Goal: Information Seeking & Learning: Check status

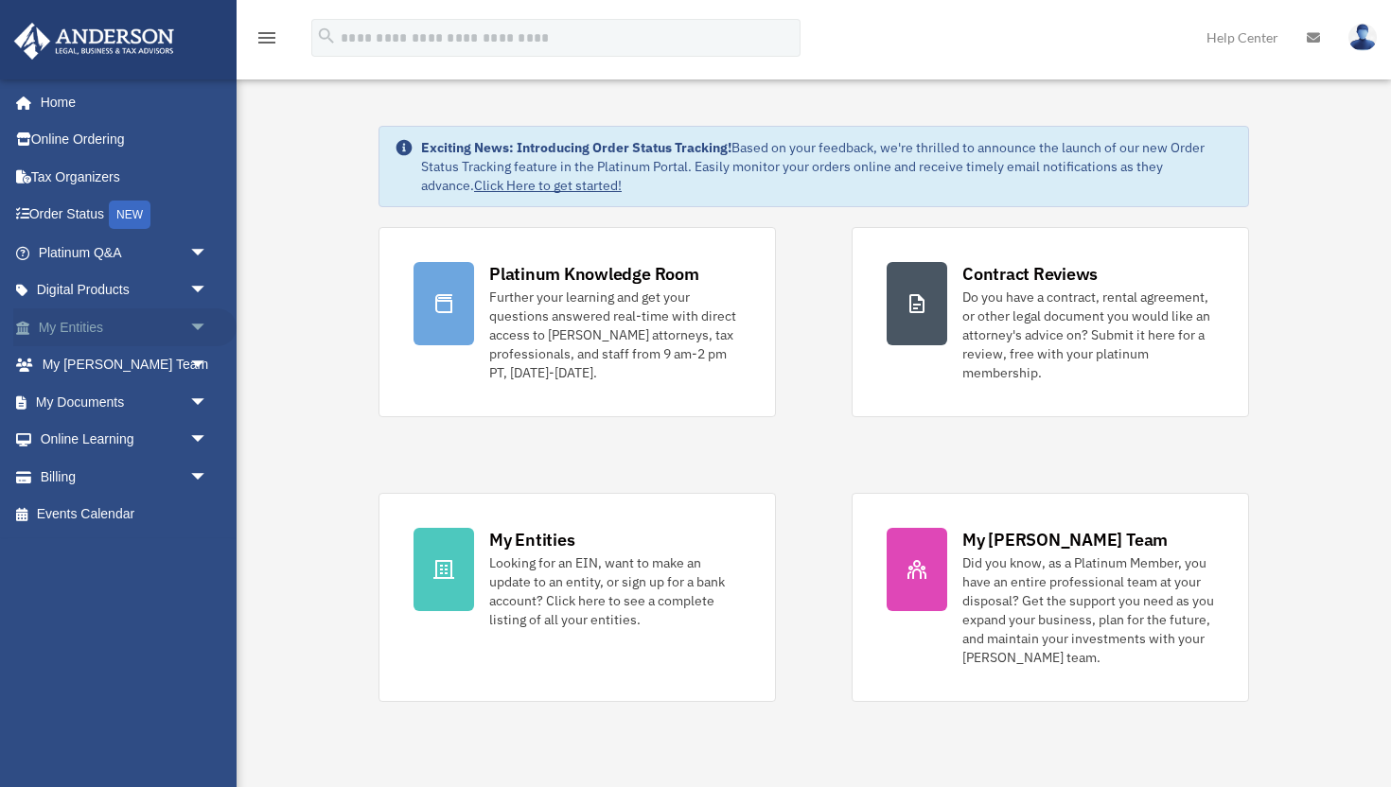
click at [194, 320] on span "arrow_drop_down" at bounding box center [208, 327] width 38 height 39
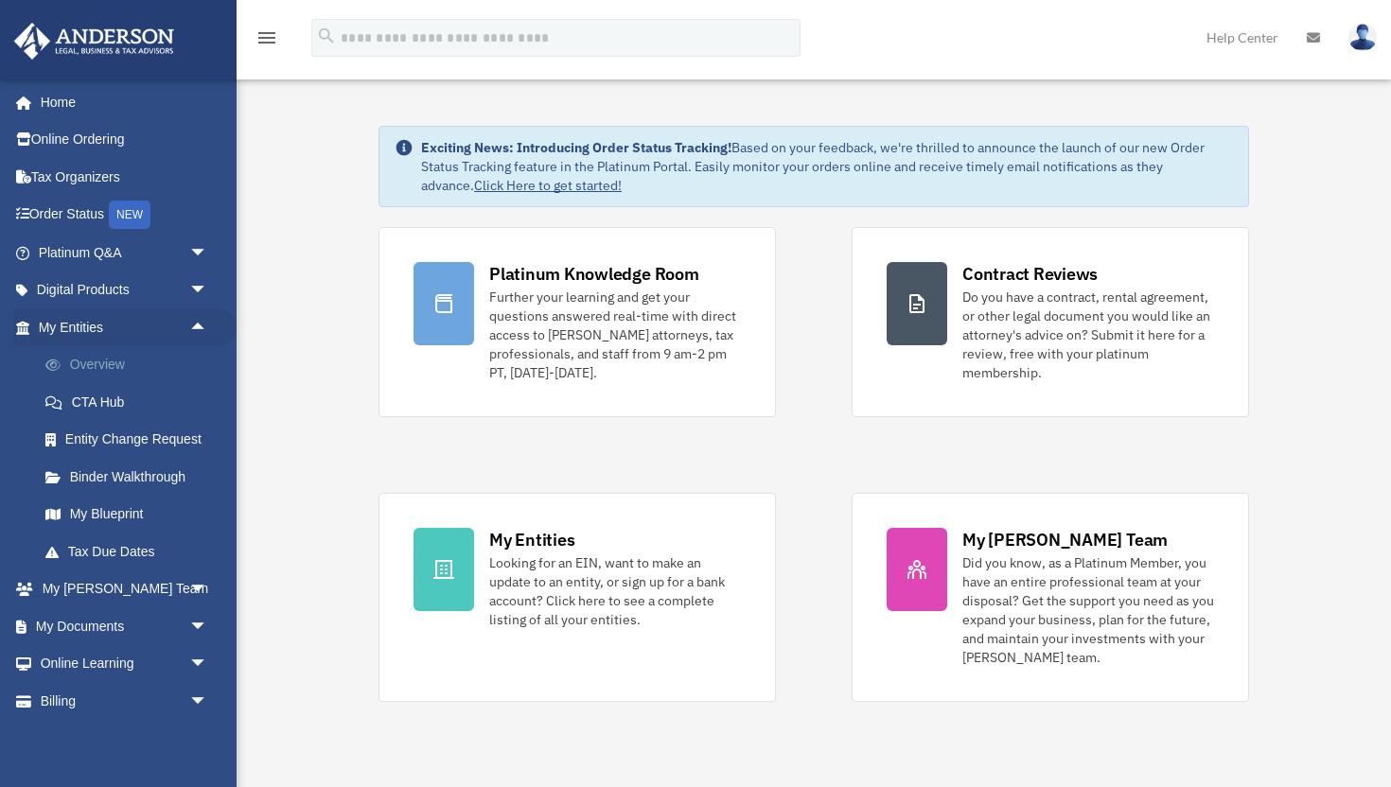
click at [170, 361] on link "Overview" at bounding box center [131, 365] width 210 height 38
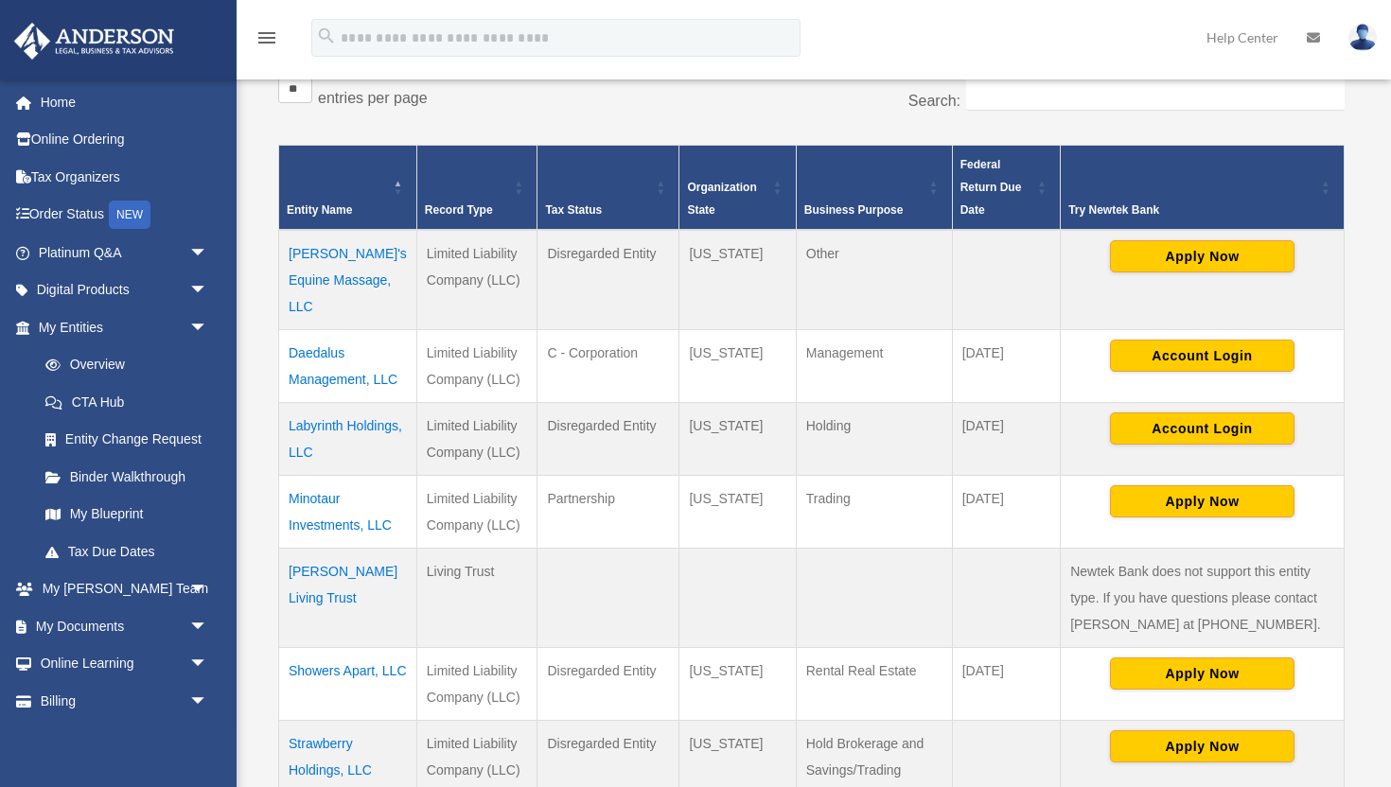
scroll to position [345, 0]
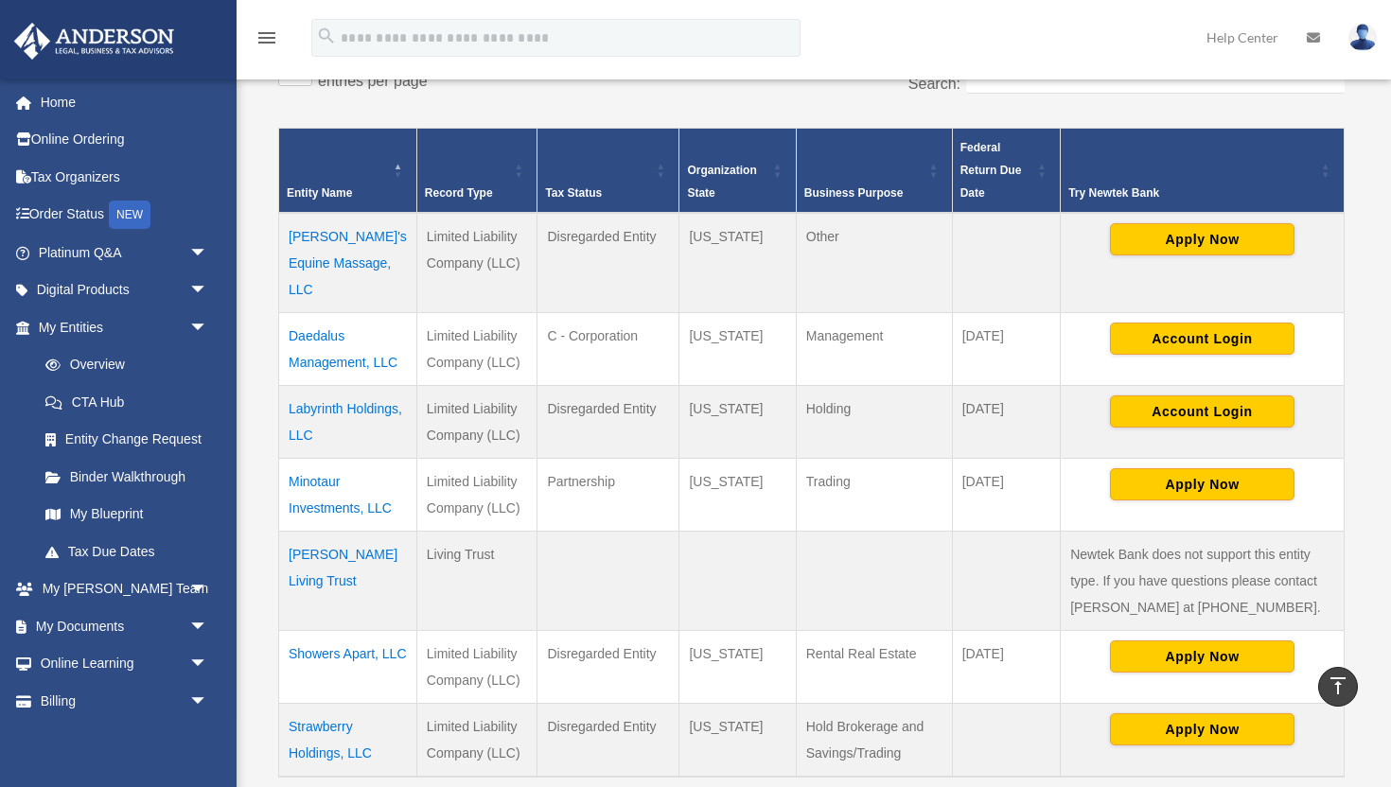
click at [316, 406] on td "Labyrinth Holdings, LLC" at bounding box center [348, 421] width 138 height 73
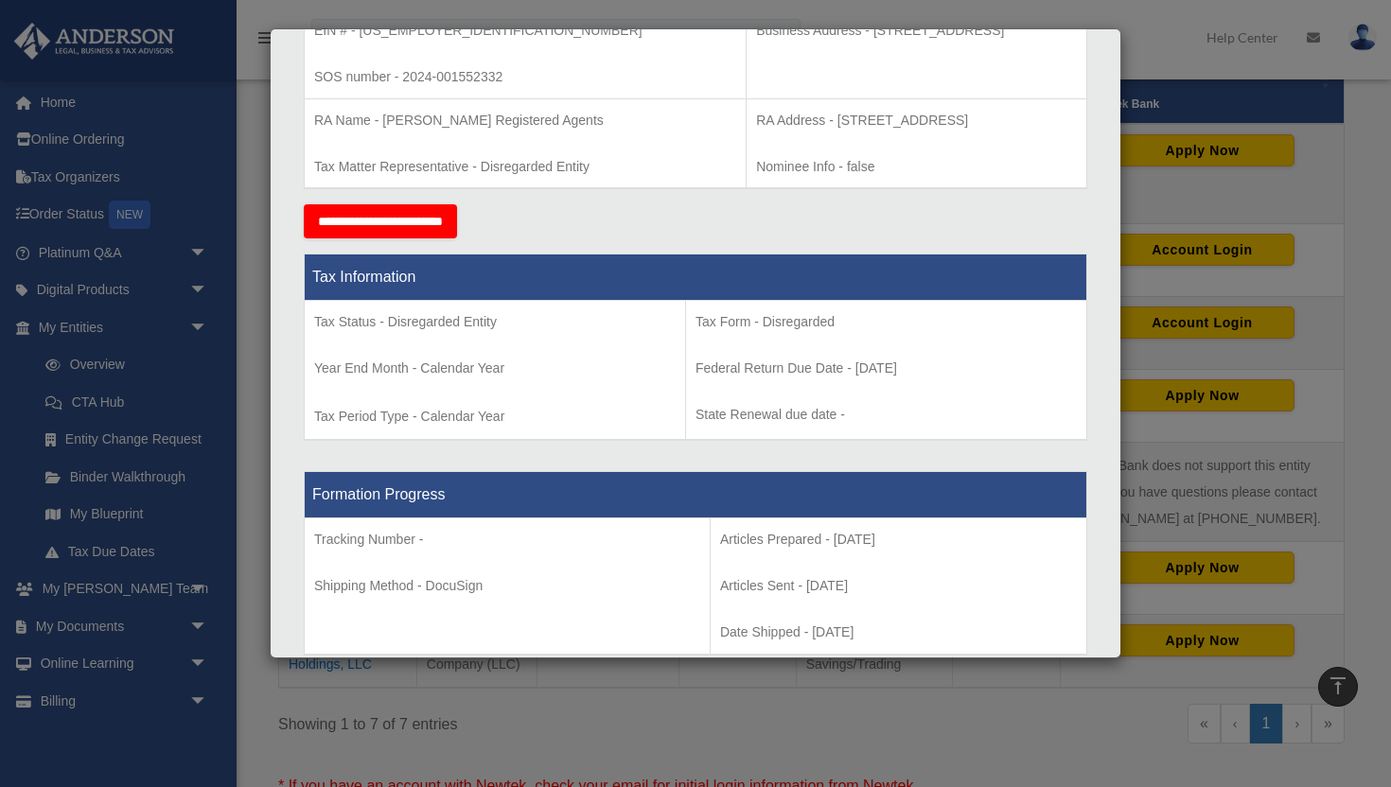
scroll to position [0, 0]
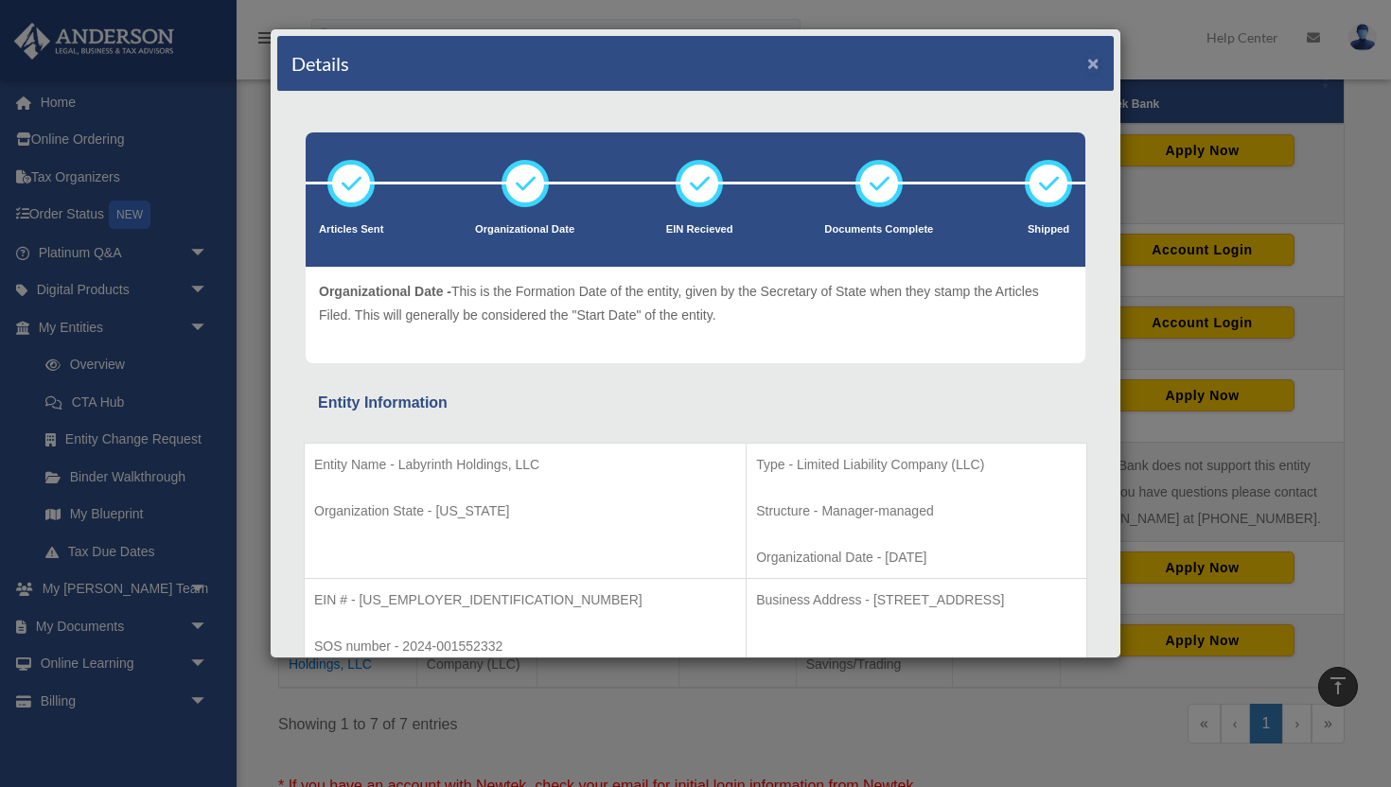
click at [1090, 62] on button "×" at bounding box center [1093, 63] width 12 height 20
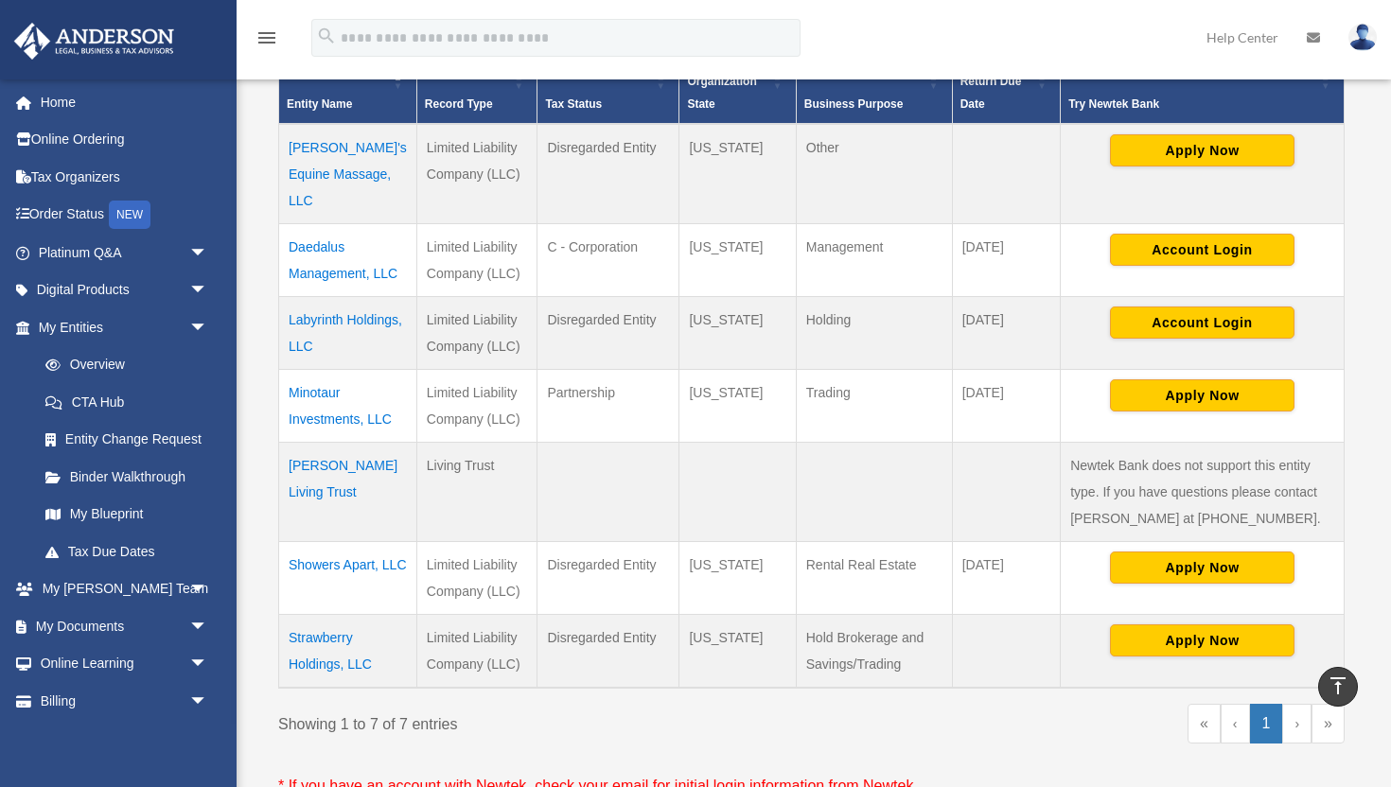
click at [337, 405] on td "Minotaur Investments, LLC" at bounding box center [348, 405] width 138 height 73
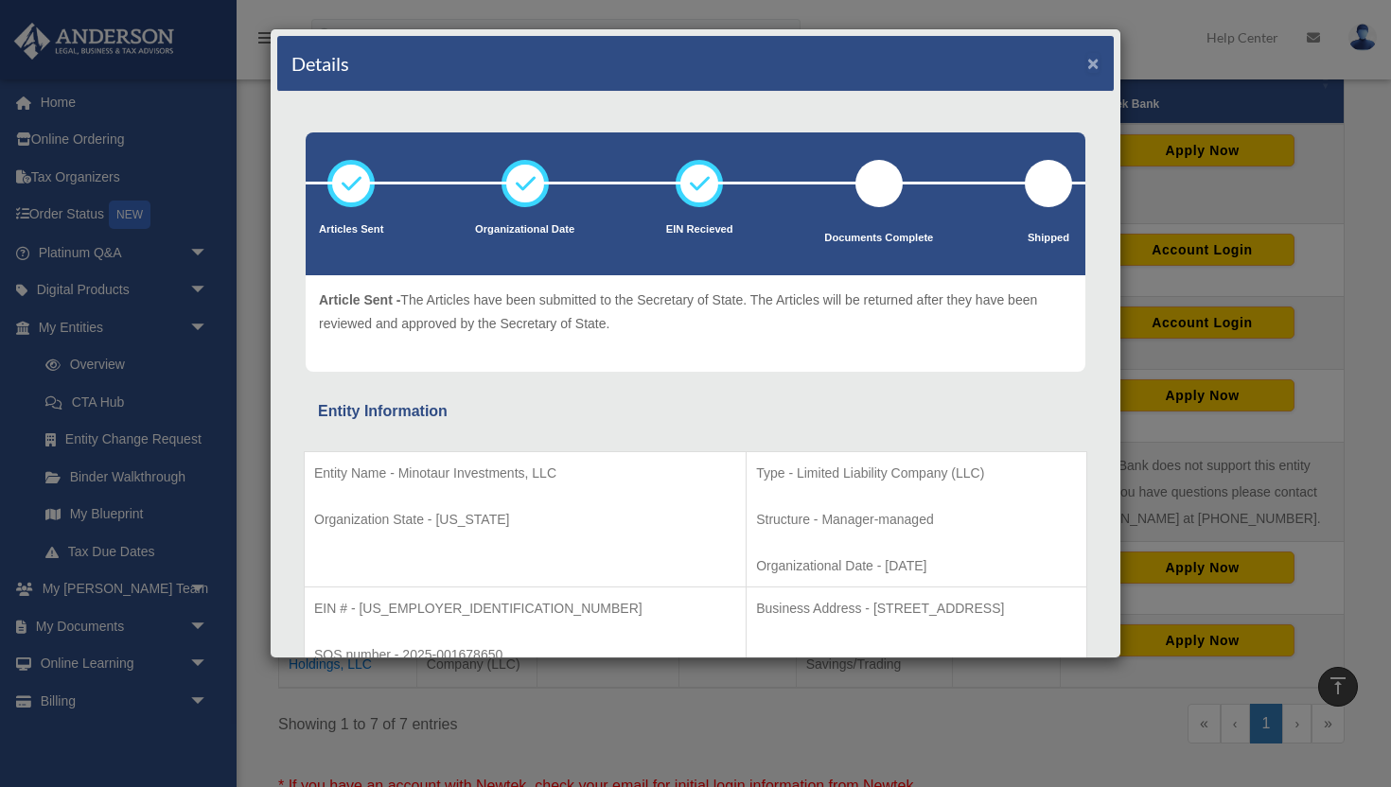
click at [1090, 62] on button "×" at bounding box center [1093, 63] width 12 height 20
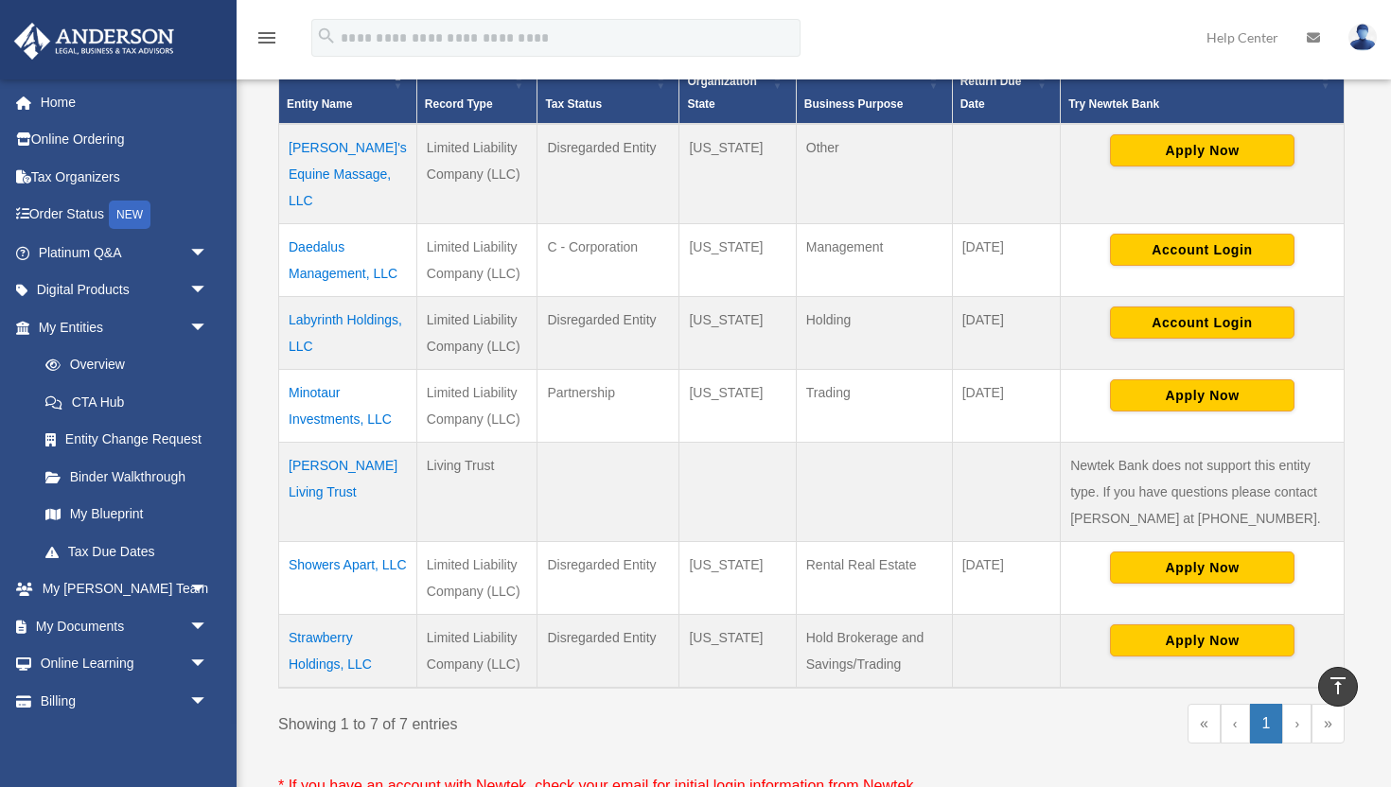
click at [314, 242] on td "Daedalus Management, LLC" at bounding box center [348, 259] width 138 height 73
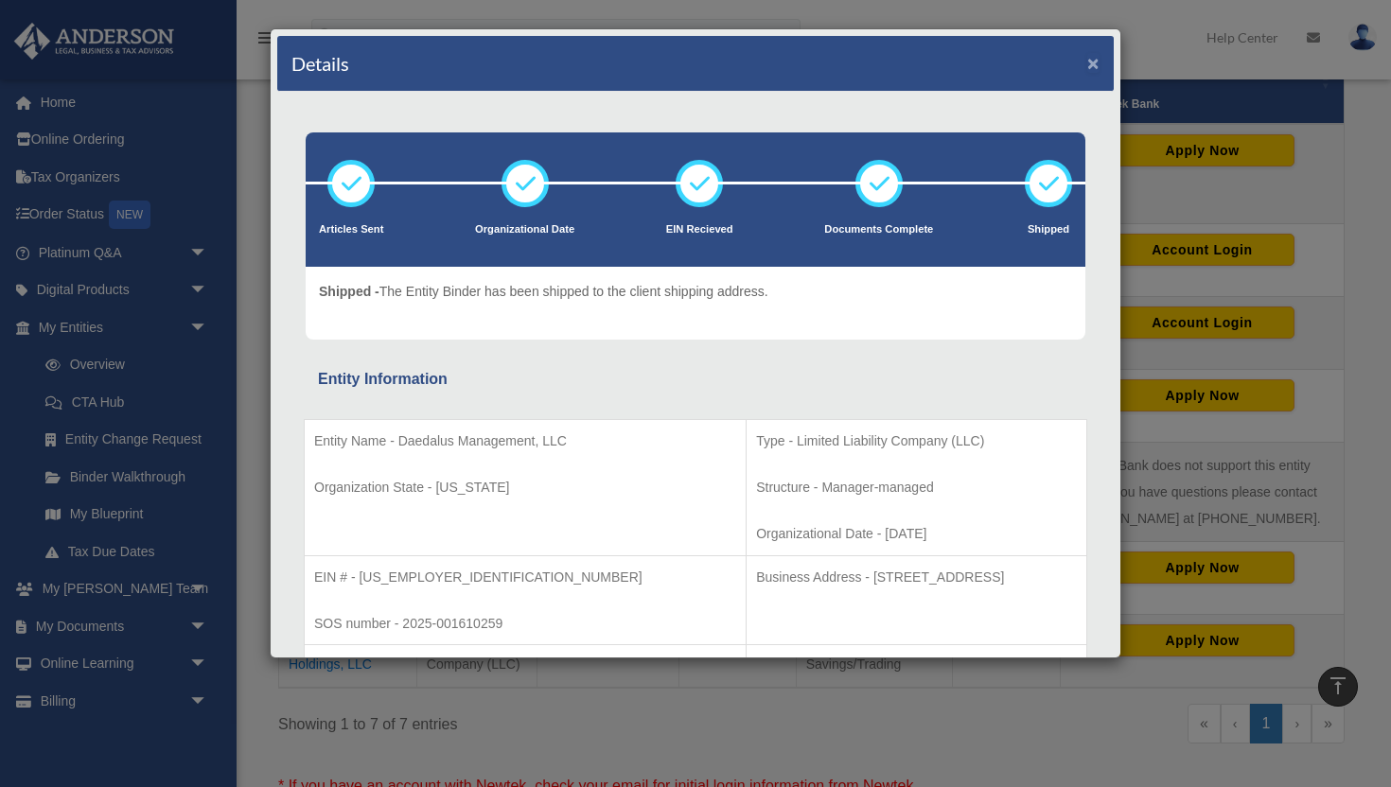
click at [1094, 62] on button "×" at bounding box center [1093, 63] width 12 height 20
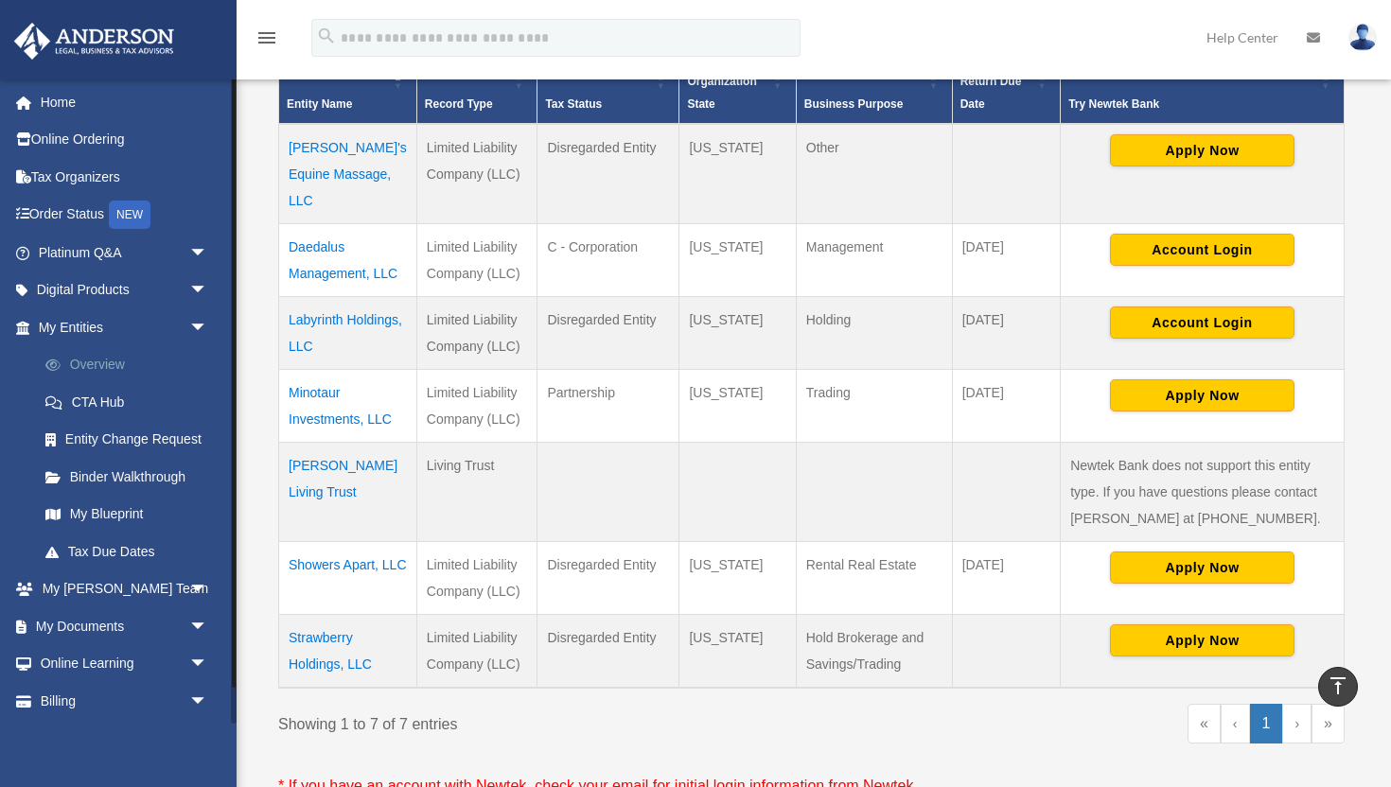
scroll to position [1, 0]
click at [81, 135] on link "Online Ordering" at bounding box center [124, 139] width 223 height 38
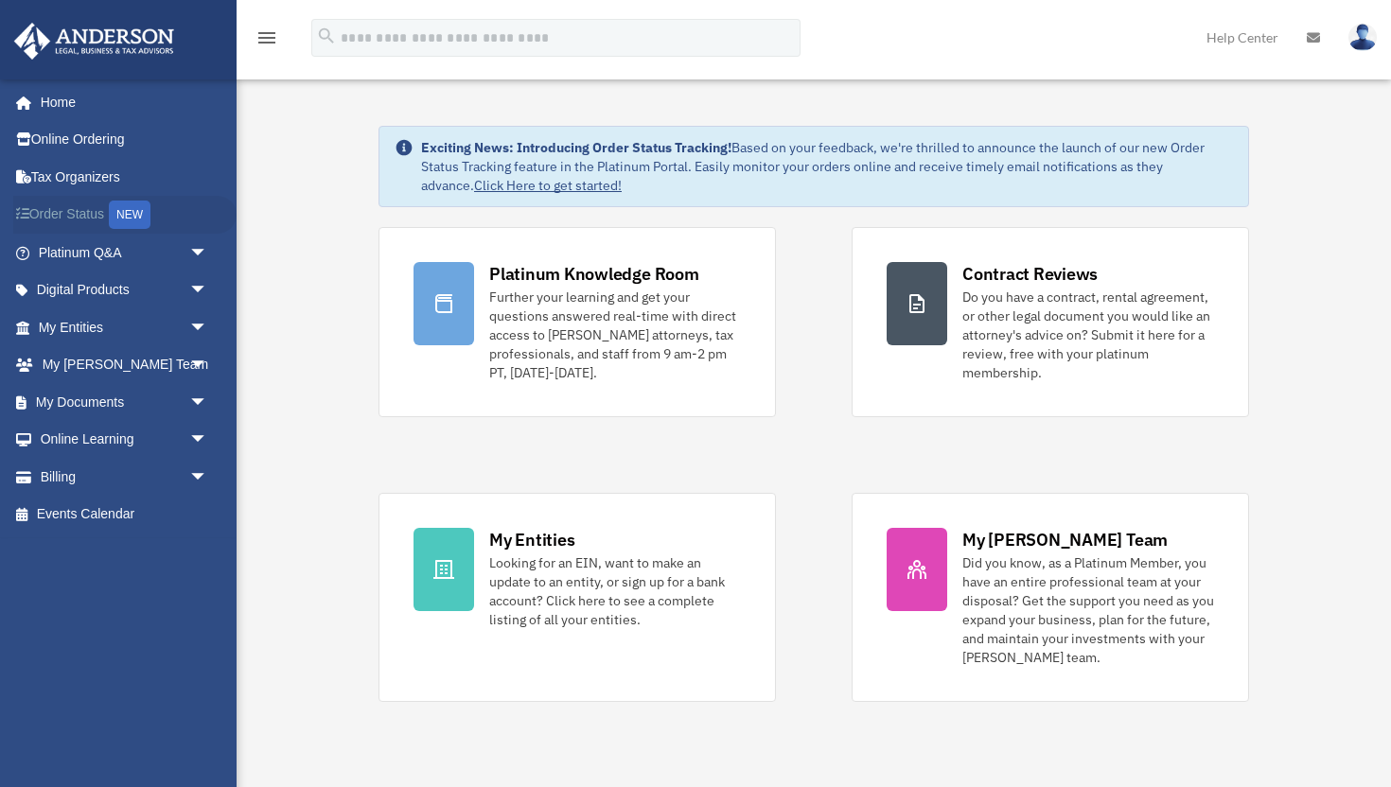
click at [82, 213] on link "Order Status NEW" at bounding box center [124, 215] width 223 height 39
click at [203, 326] on span "arrow_drop_down" at bounding box center [208, 327] width 38 height 39
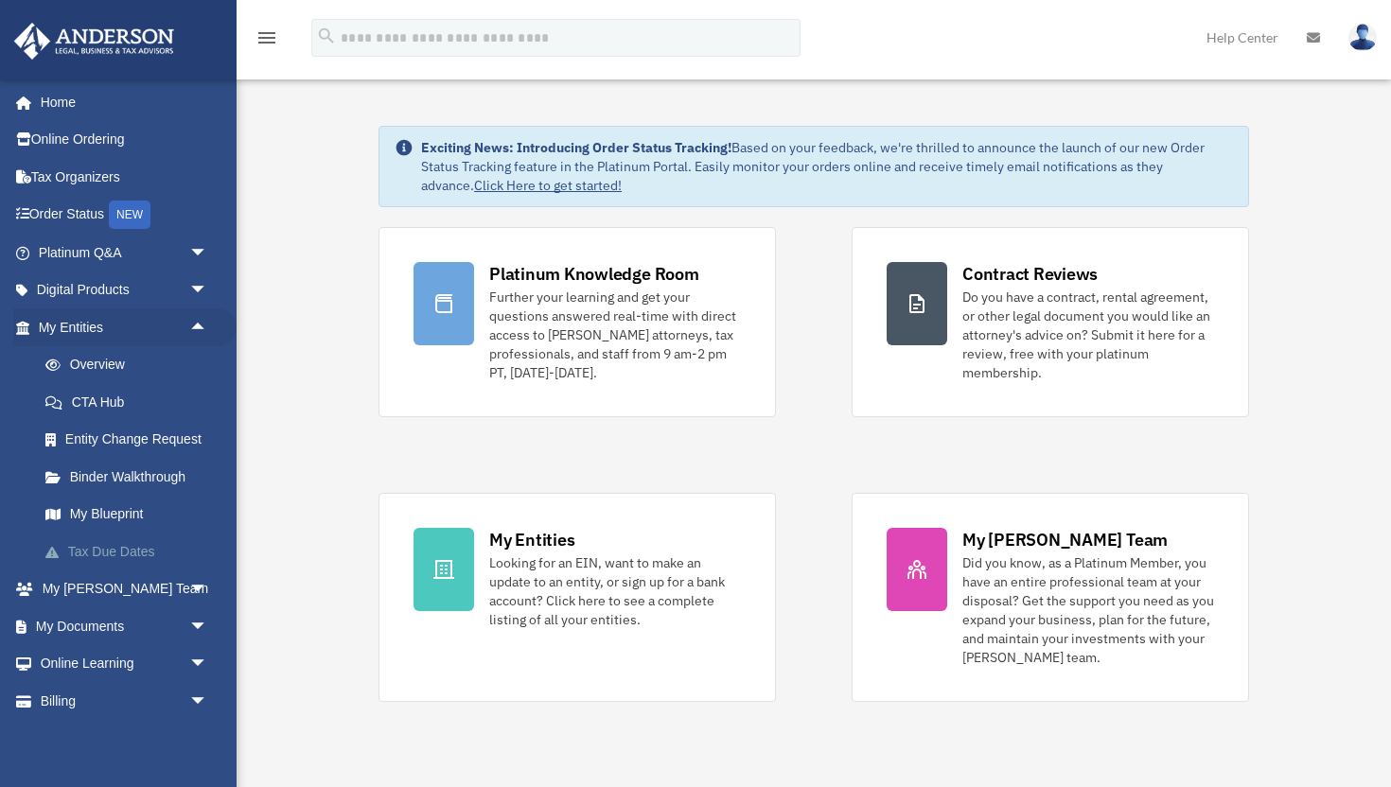
click at [123, 549] on link "Tax Due Dates" at bounding box center [131, 552] width 210 height 38
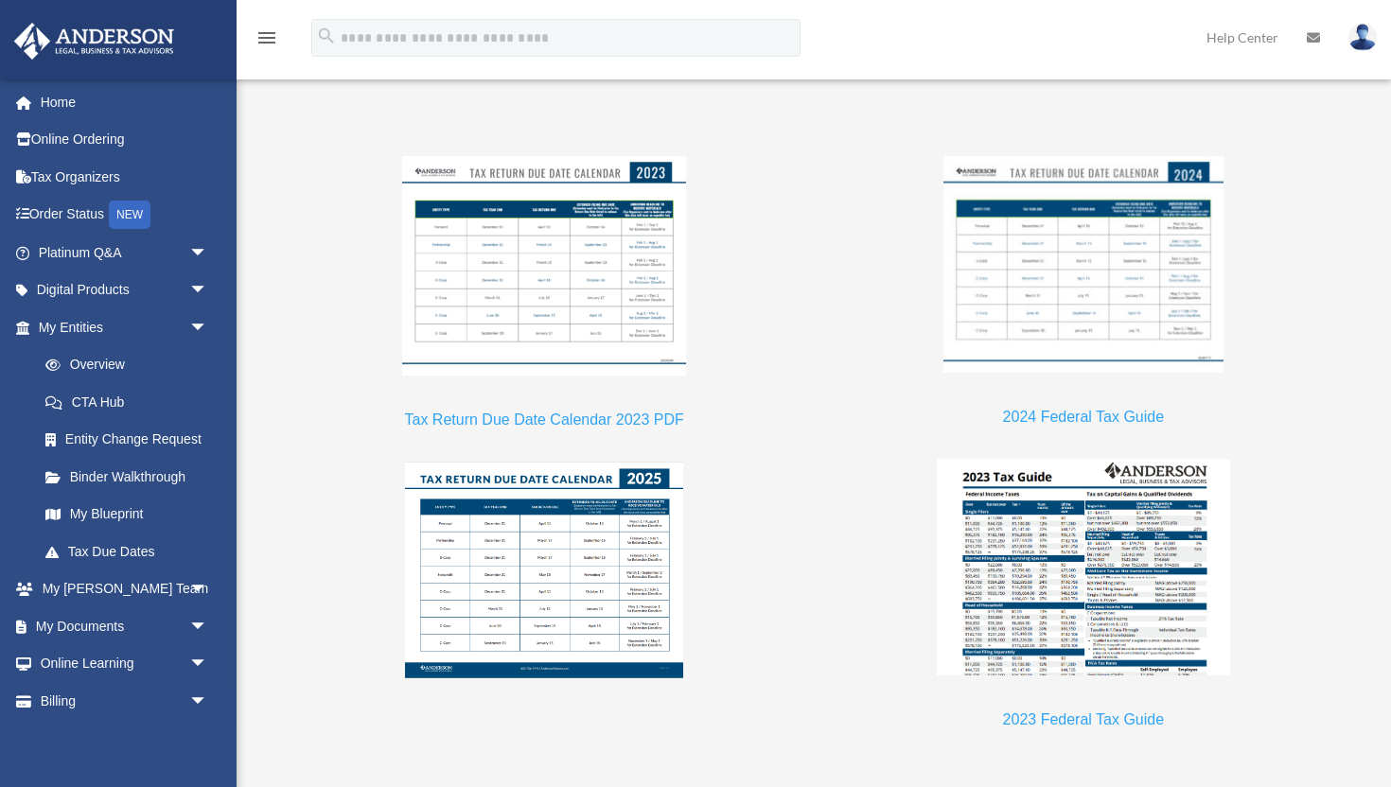
scroll to position [1582, 0]
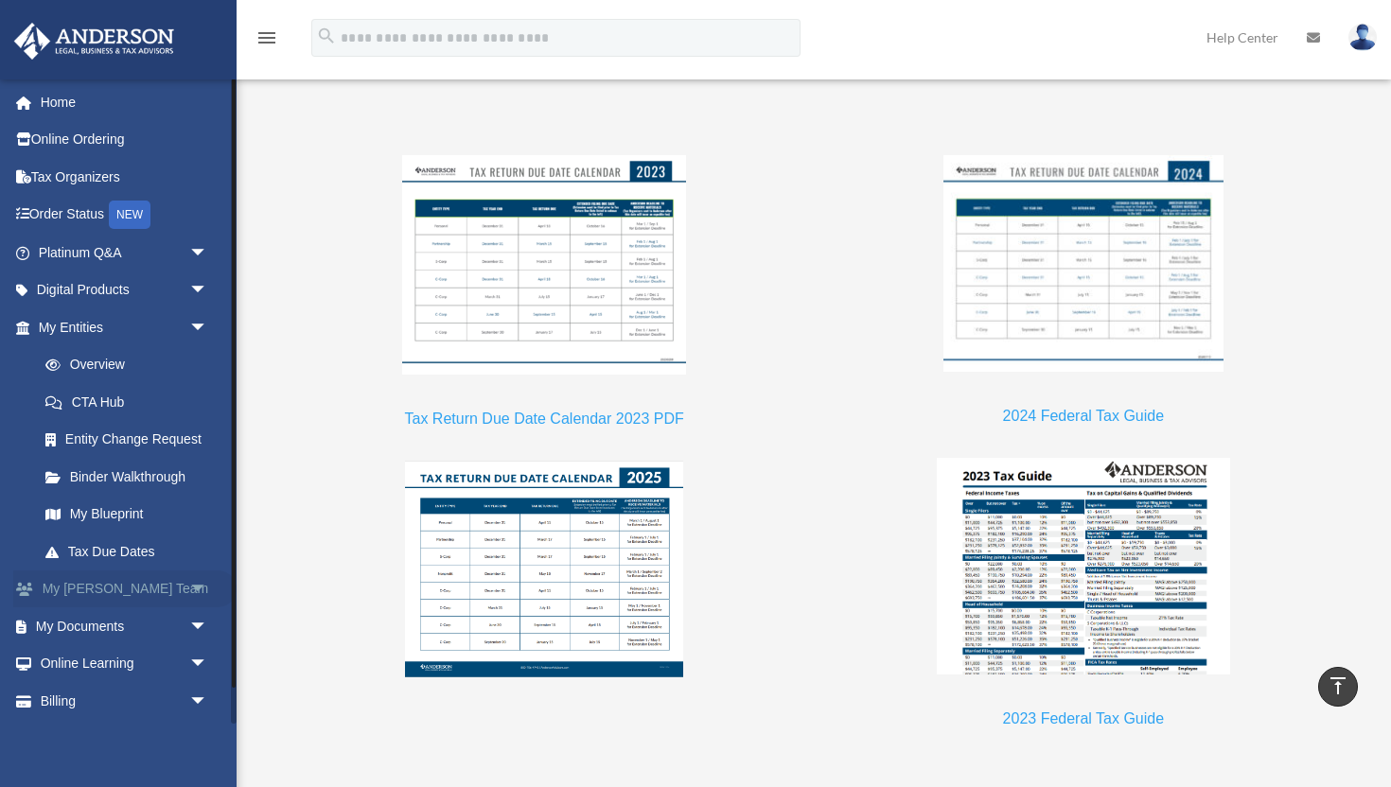
click at [196, 580] on span "arrow_drop_down" at bounding box center [208, 590] width 38 height 39
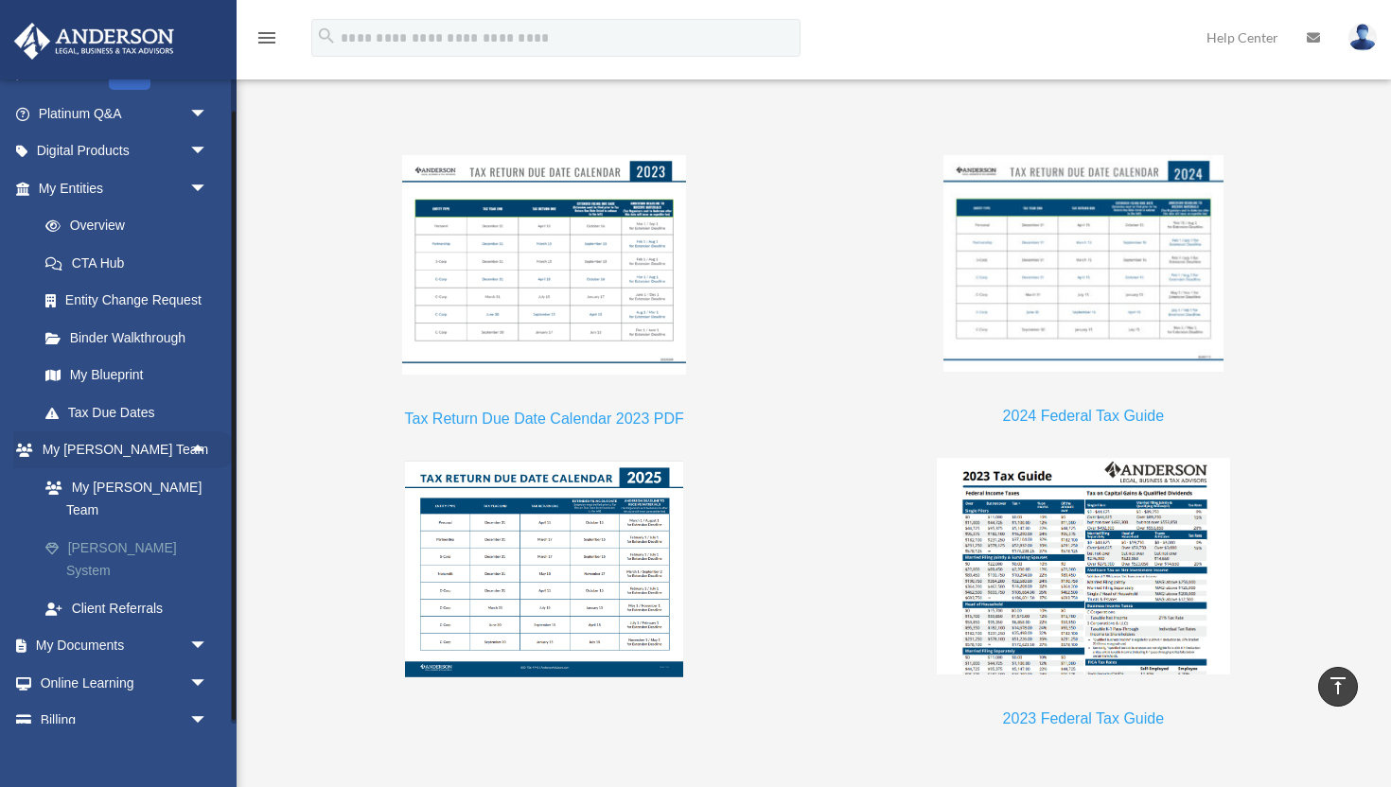
scroll to position [145, 0]
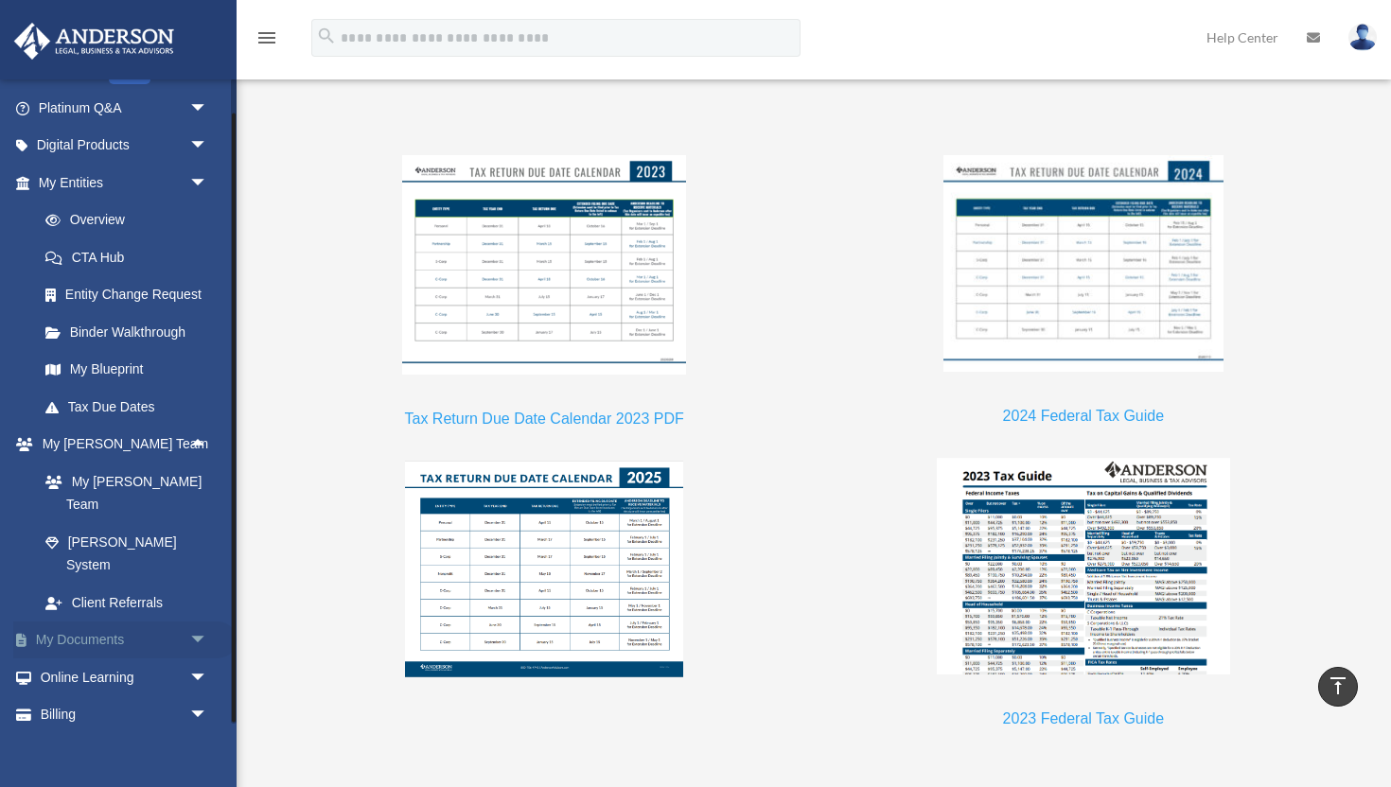
click at [200, 622] on span "arrow_drop_down" at bounding box center [208, 641] width 38 height 39
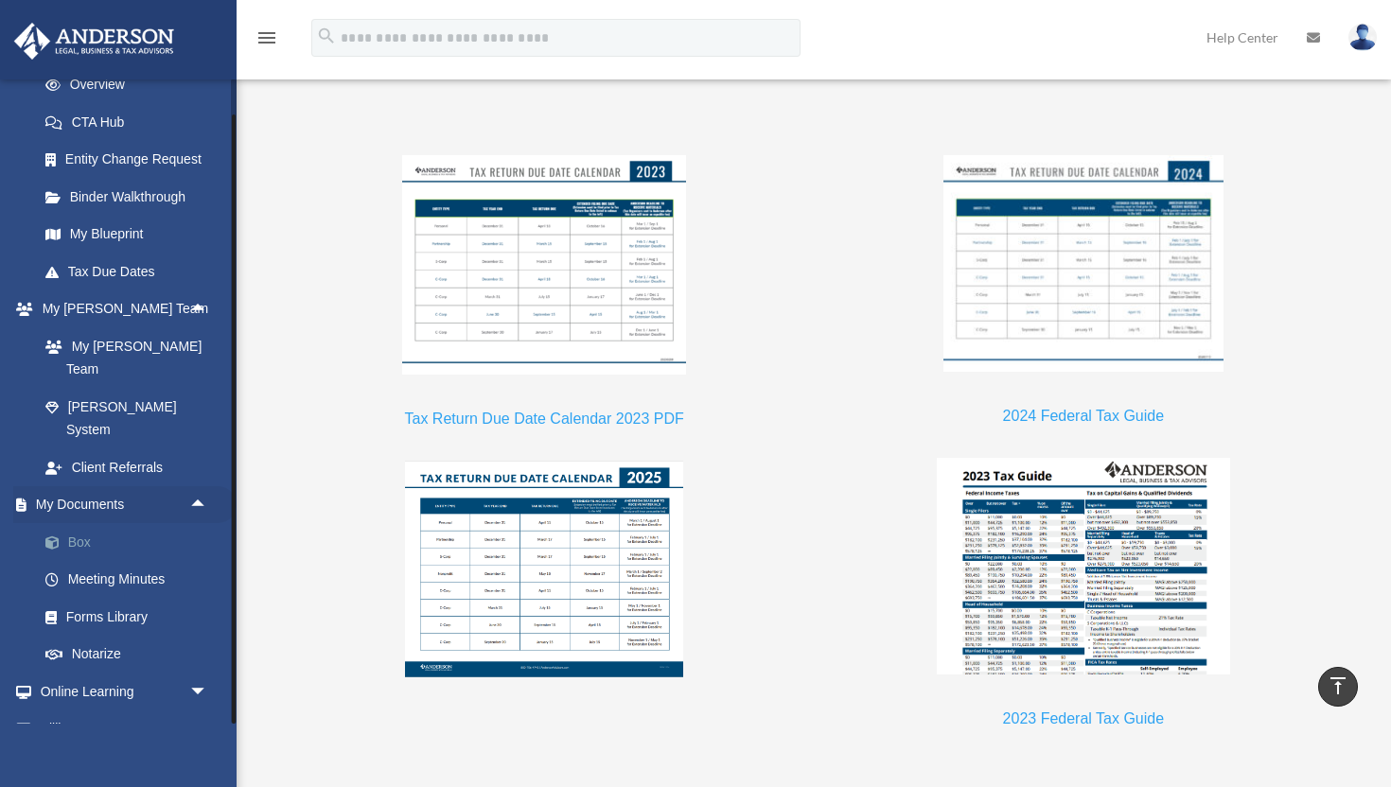
scroll to position [299, 0]
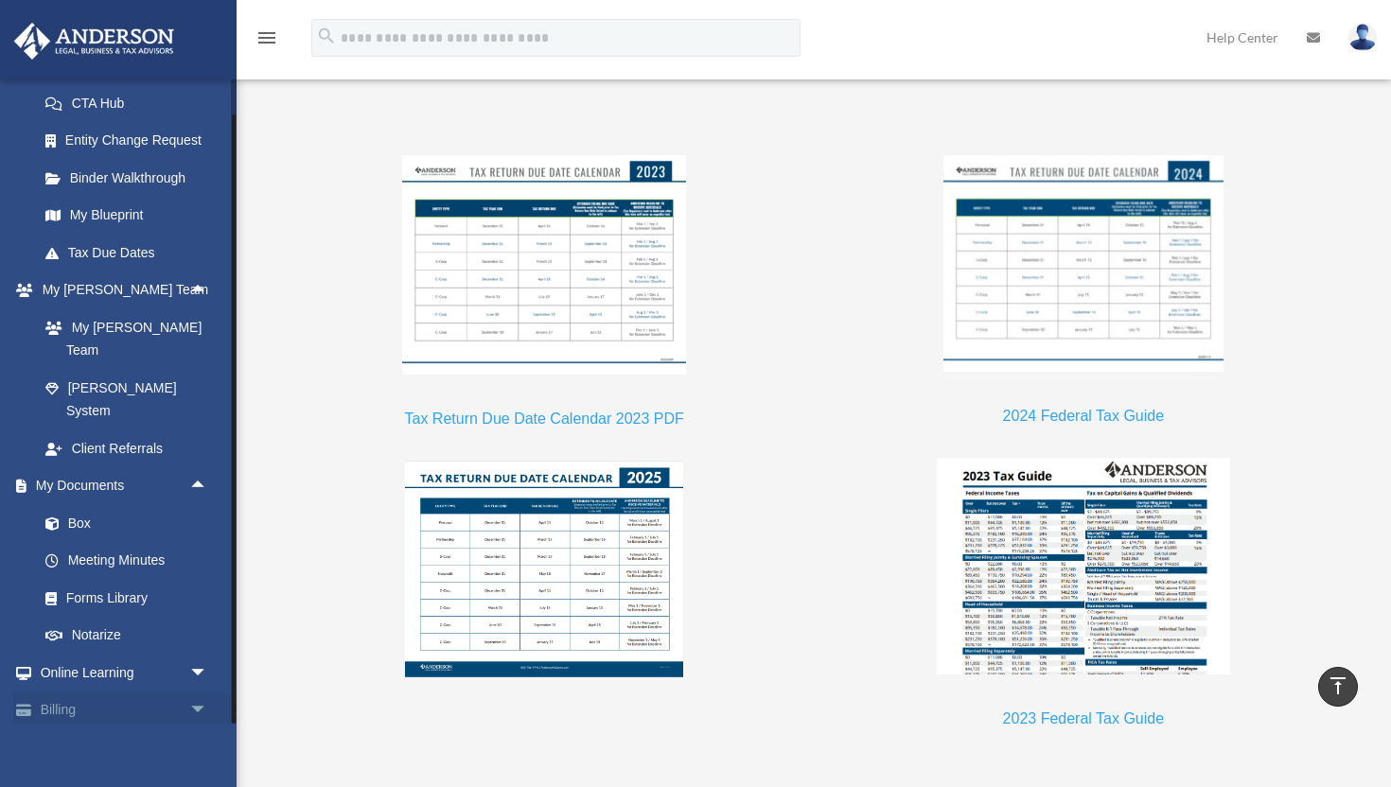
click at [196, 692] on span "arrow_drop_down" at bounding box center [208, 711] width 38 height 39
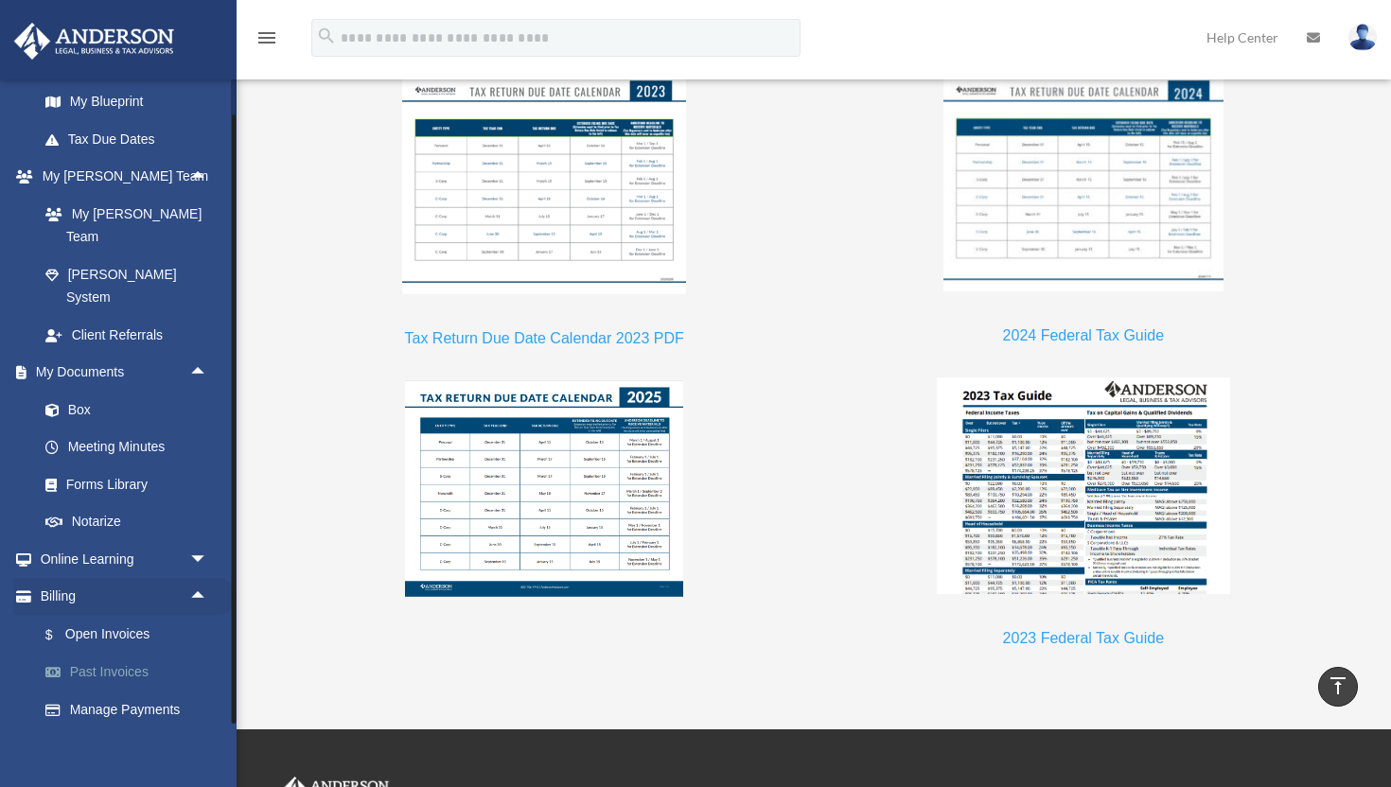
scroll to position [1672, 0]
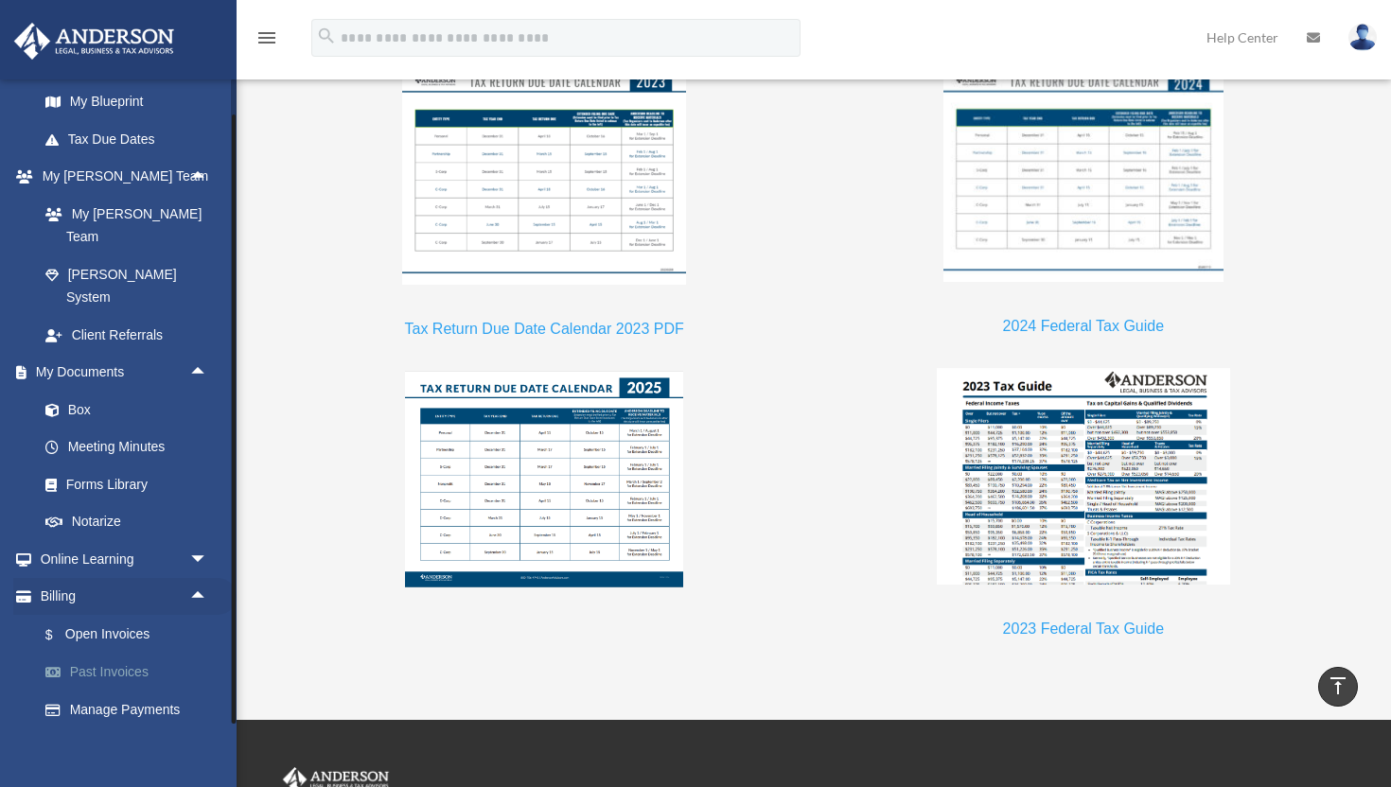
click at [107, 654] on link "Past Invoices" at bounding box center [131, 673] width 210 height 38
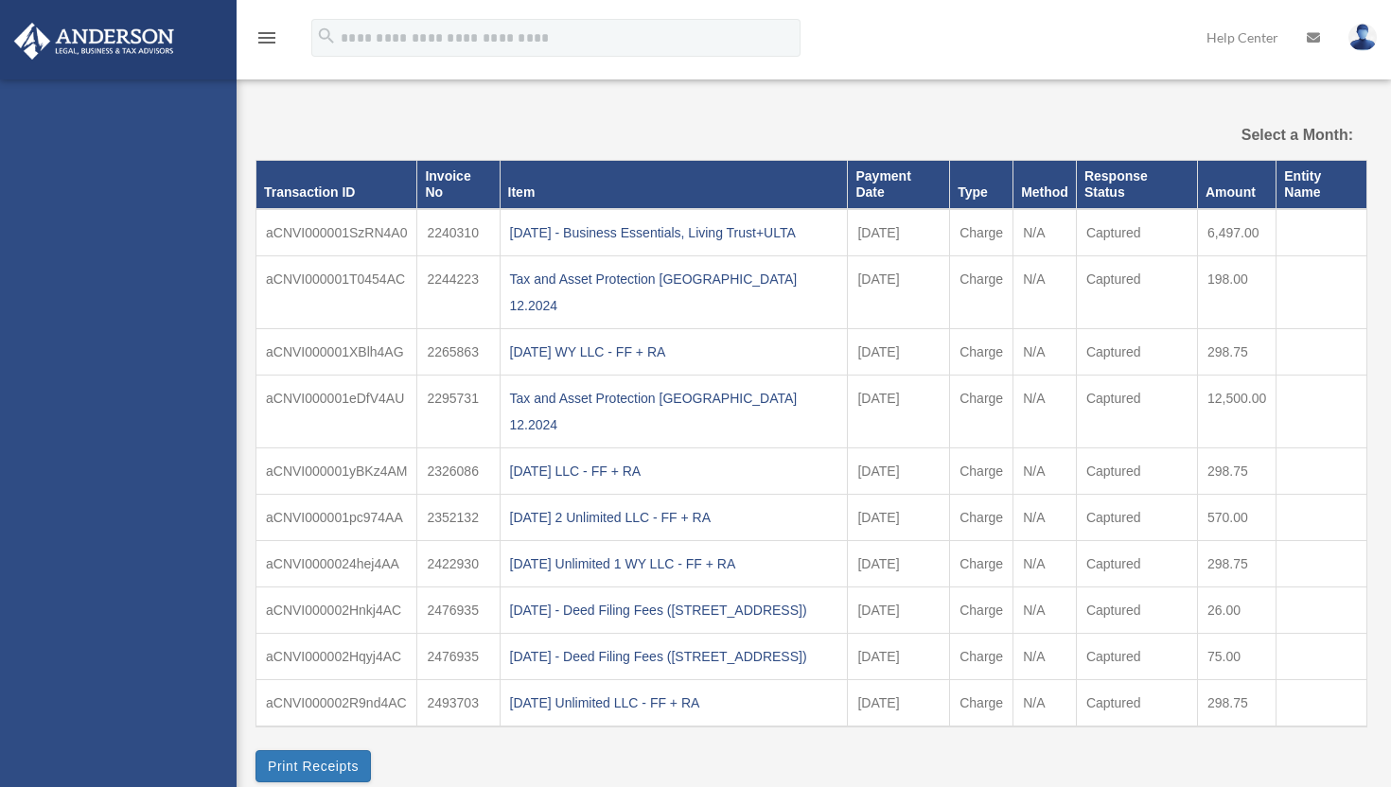
select select
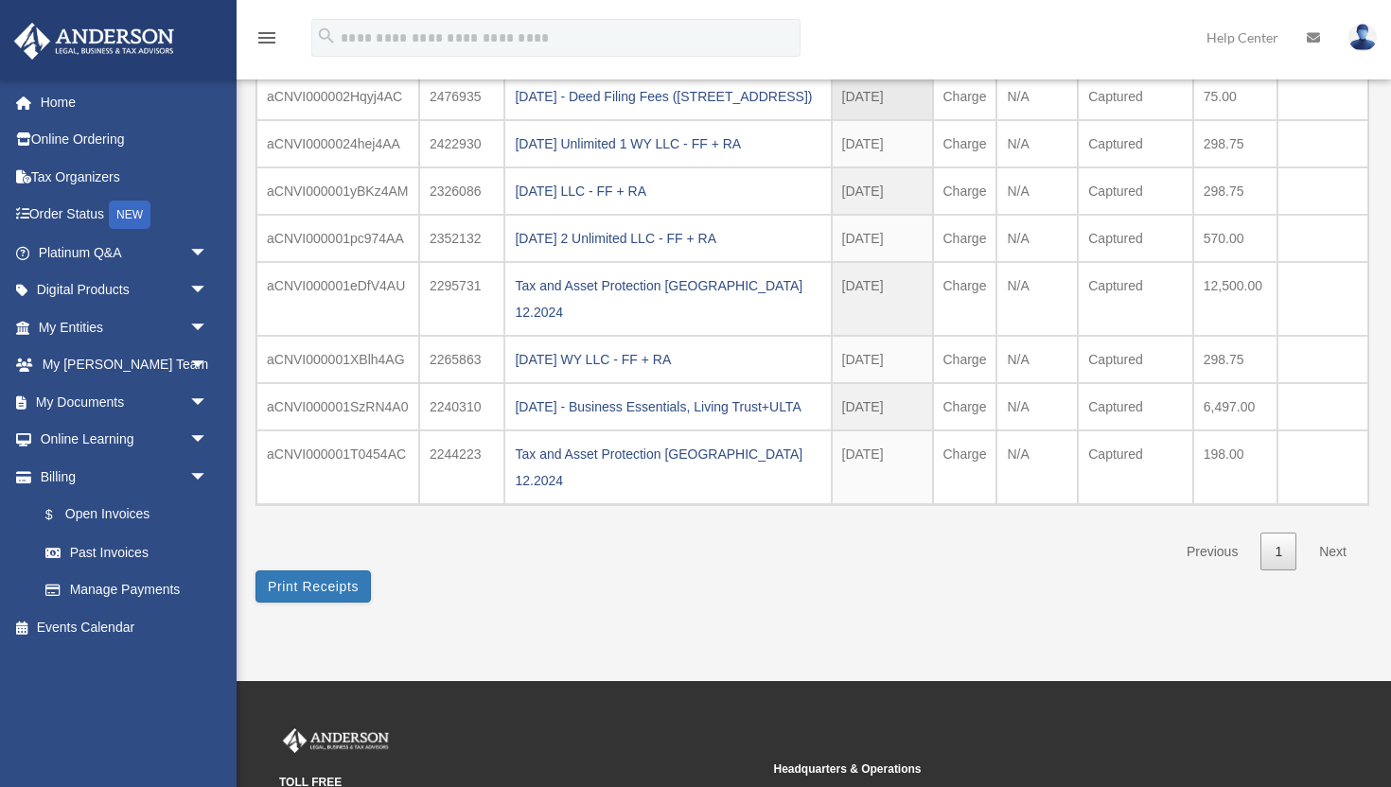
scroll to position [316, 0]
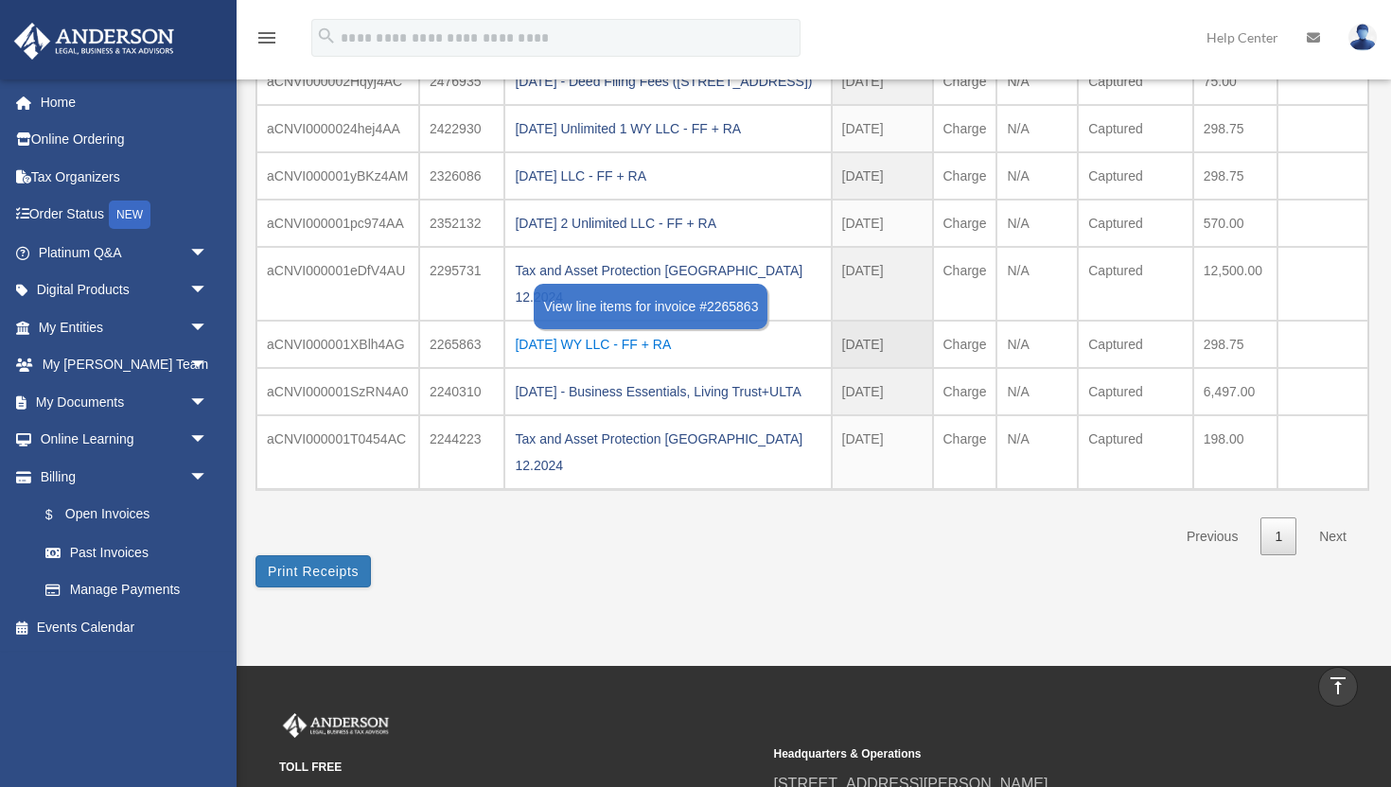
click at [603, 358] on div "[DATE] WY LLC - FF + RA" at bounding box center [668, 344] width 306 height 26
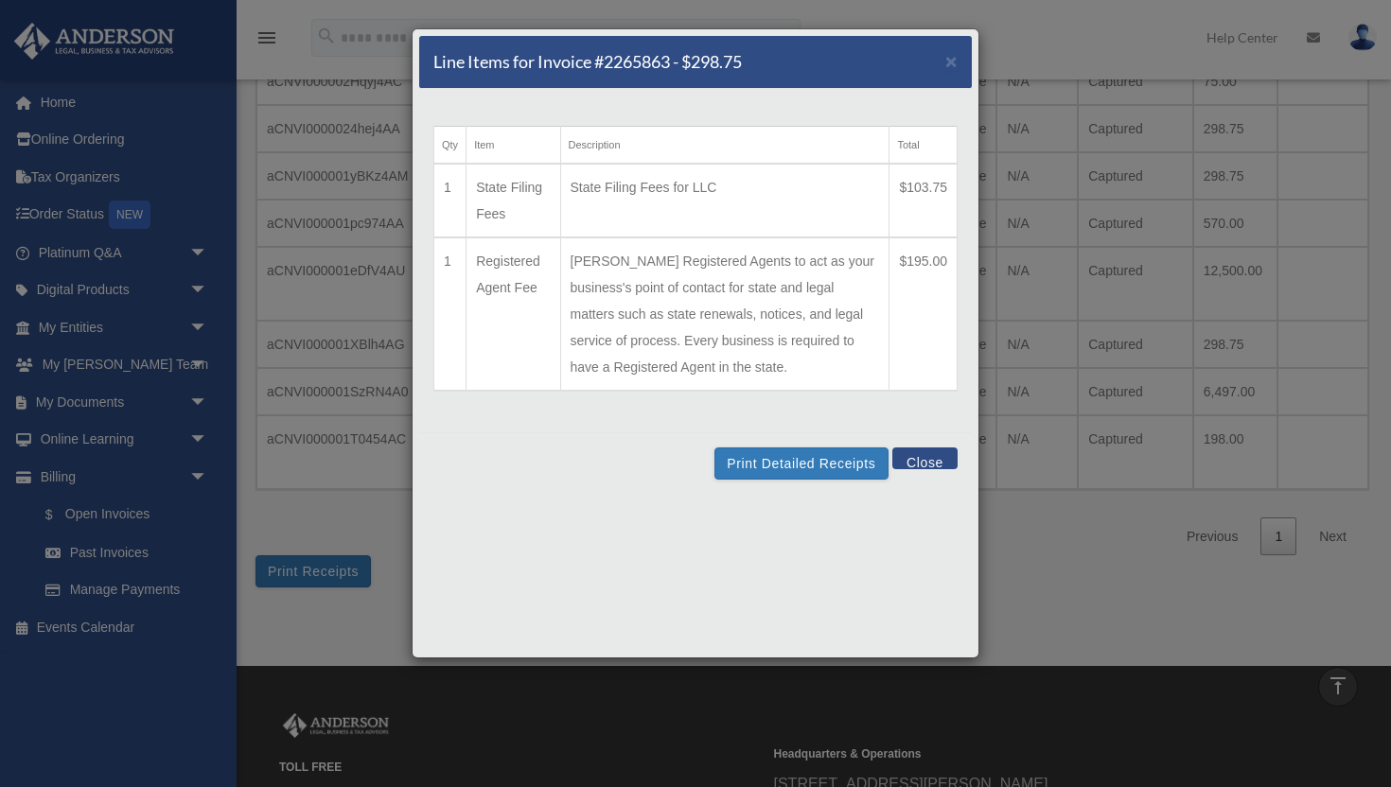
click at [920, 463] on button "Close" at bounding box center [924, 459] width 65 height 22
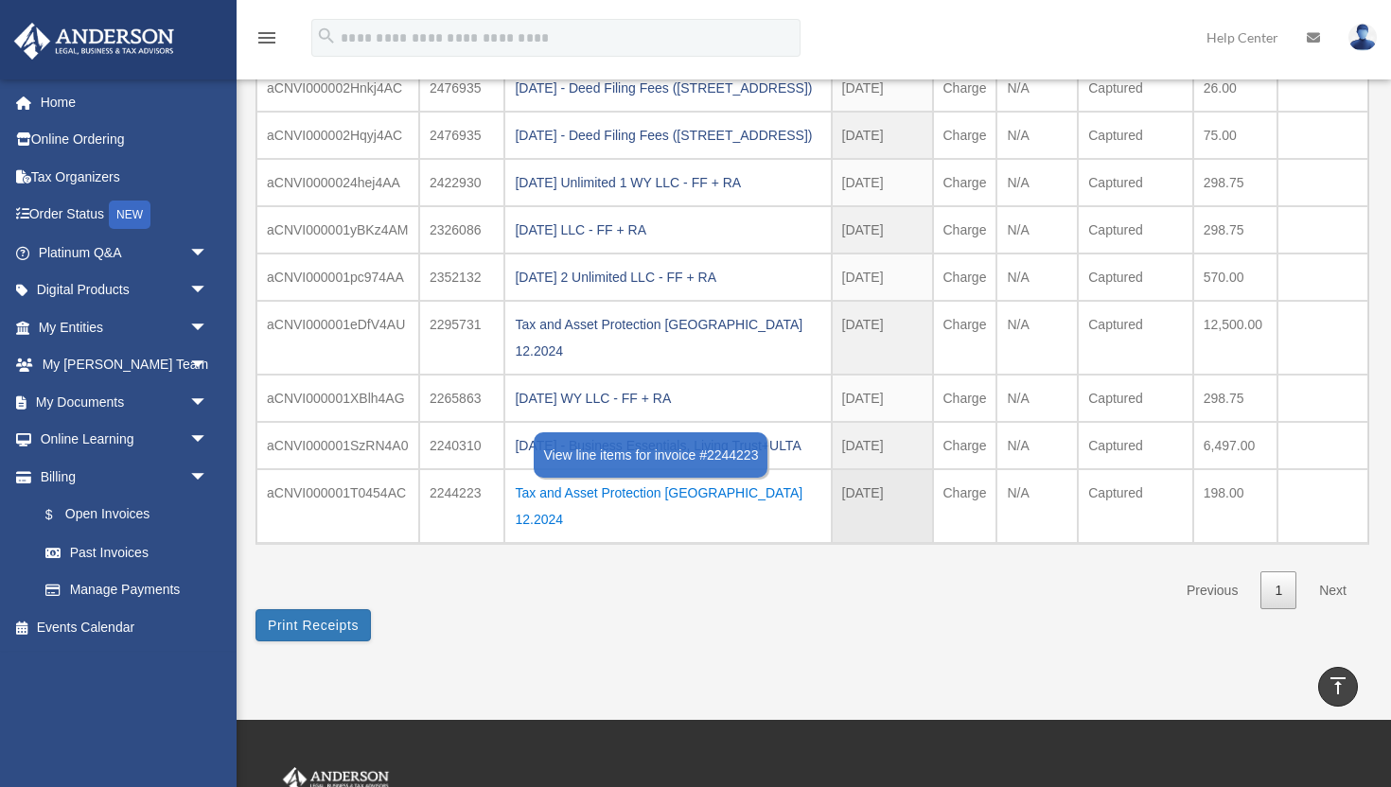
scroll to position [252, 0]
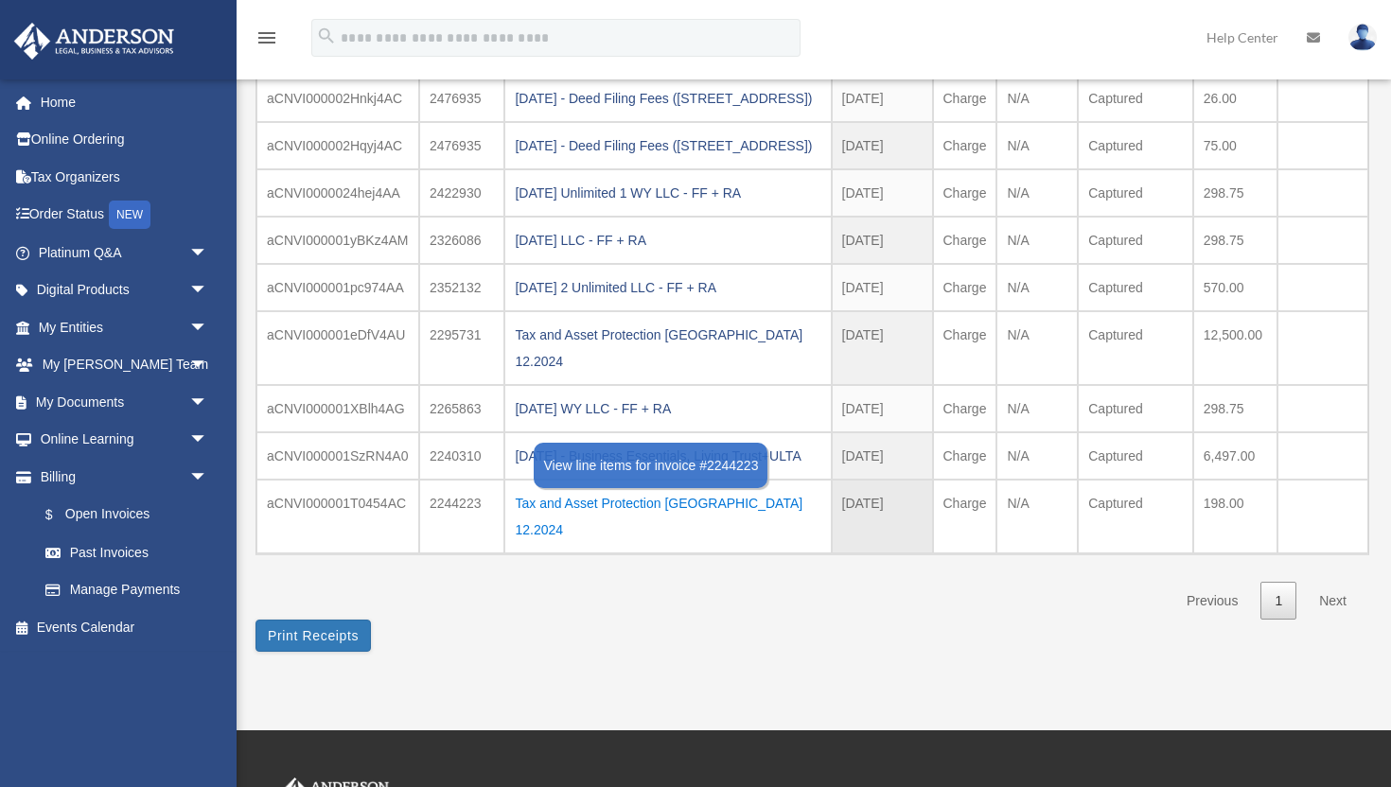
click at [560, 543] on div "Tax and Asset Protection Las Vegas 12.2024" at bounding box center [668, 516] width 306 height 53
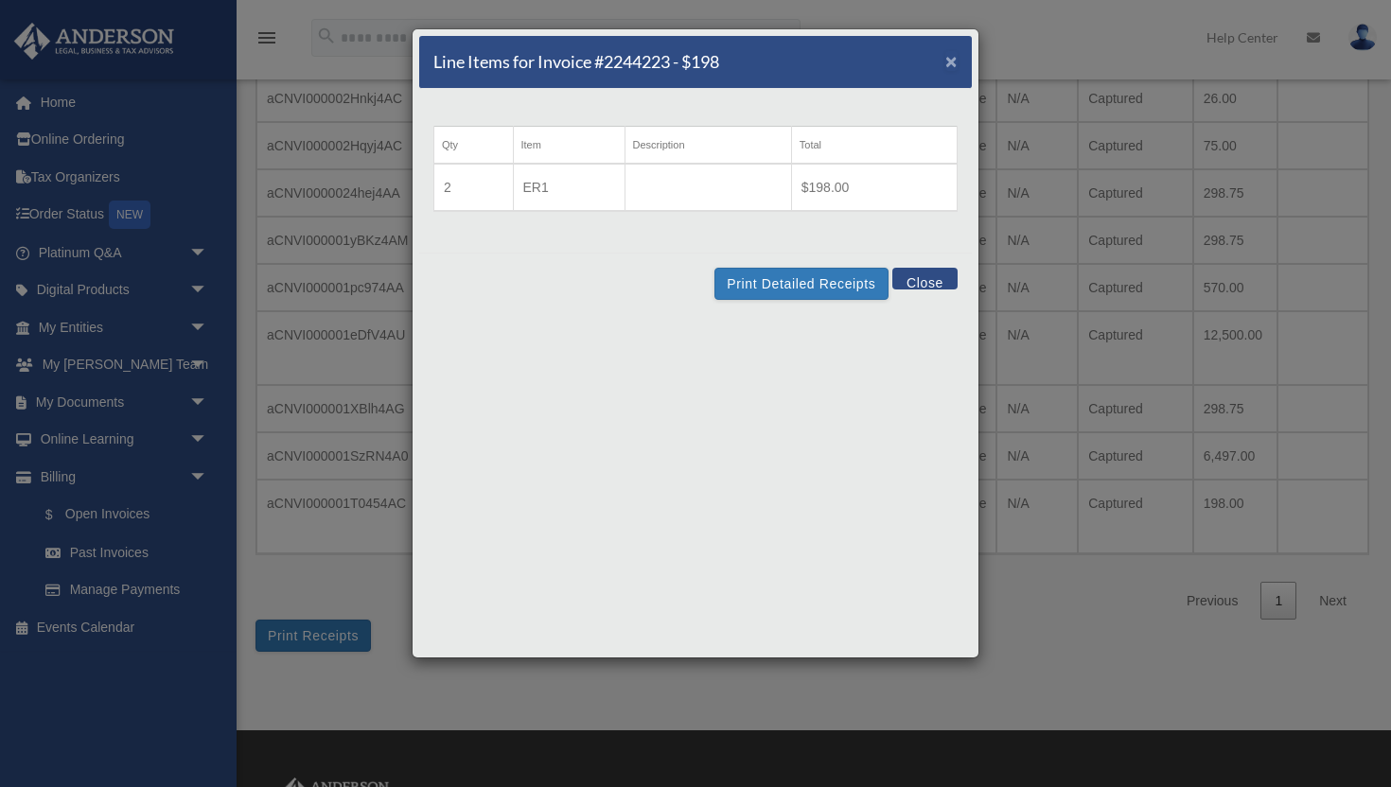
click at [953, 56] on span "×" at bounding box center [951, 61] width 12 height 22
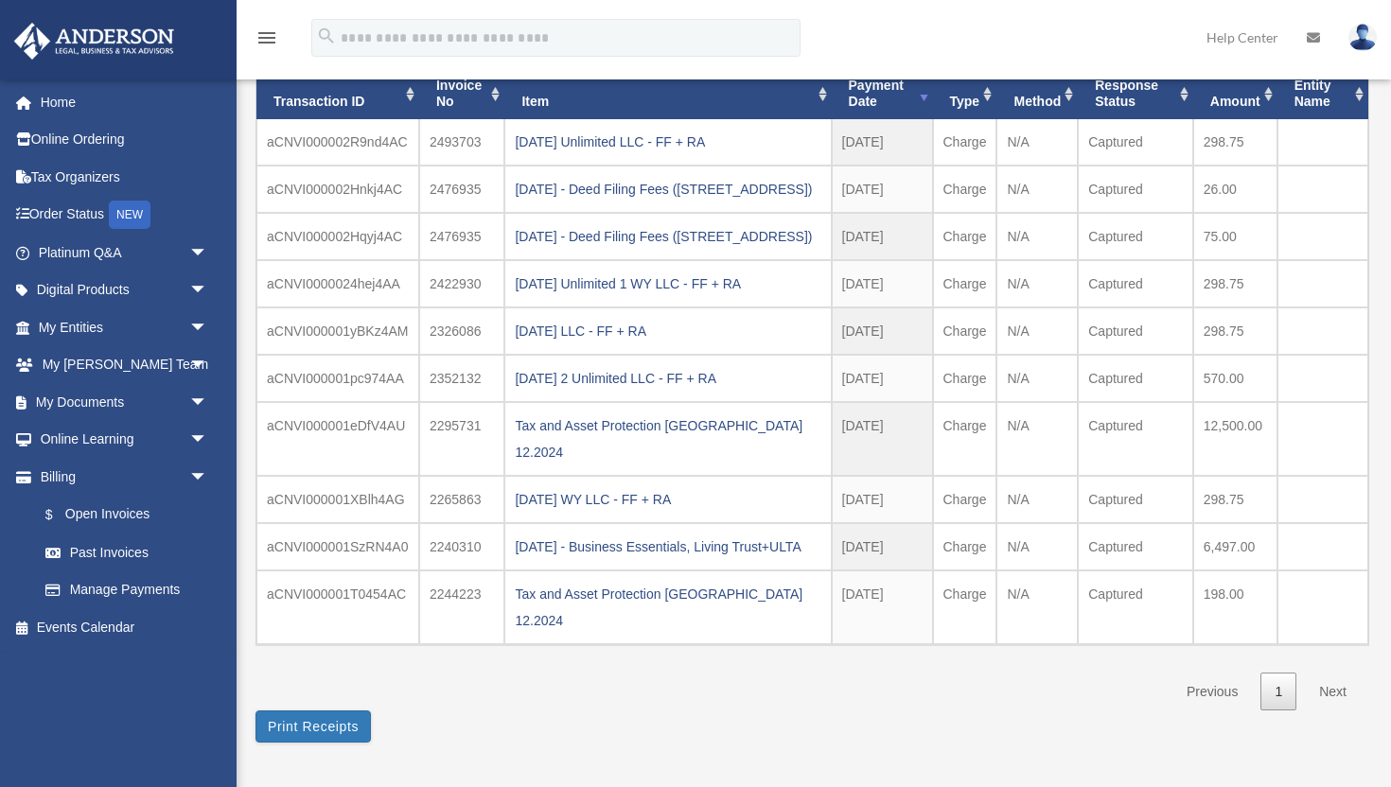
scroll to position [162, 0]
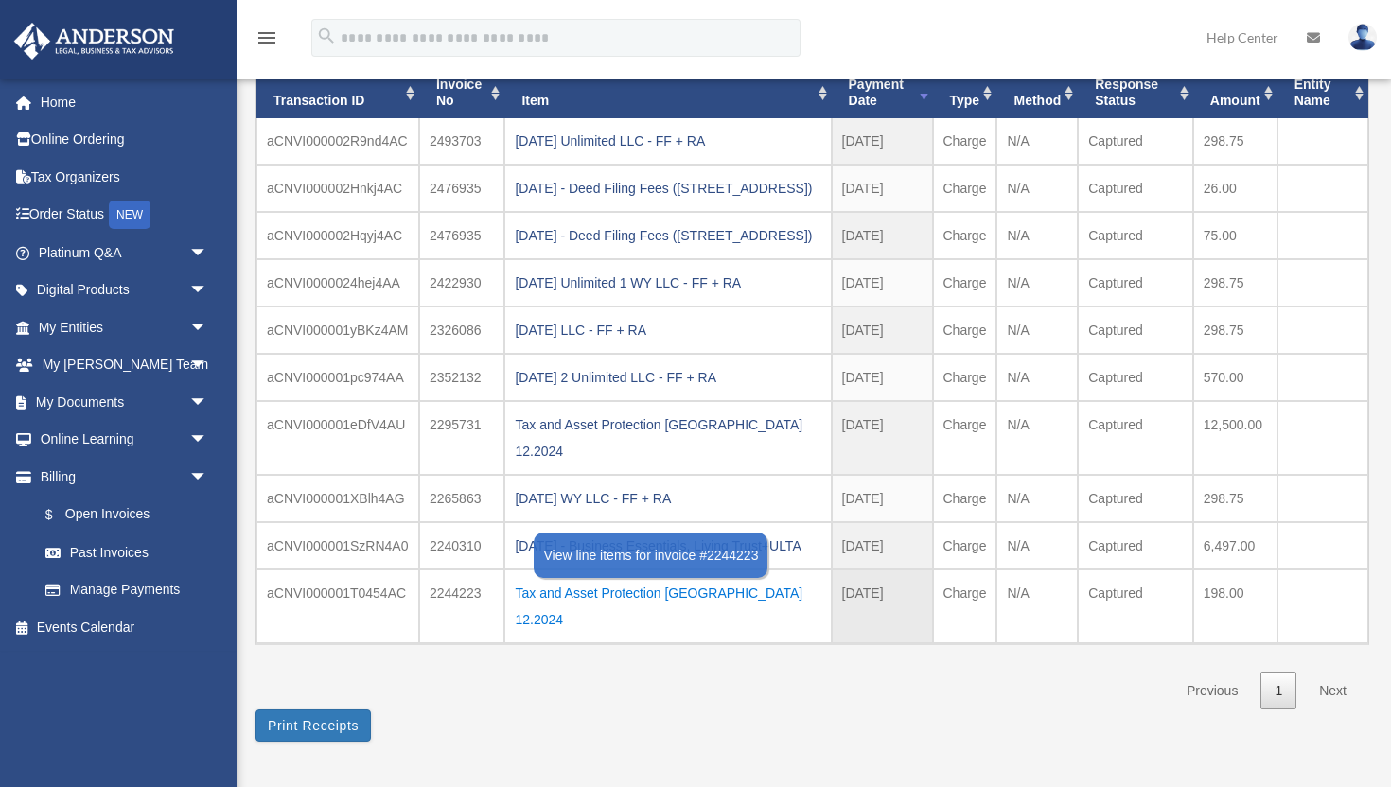
click at [600, 633] on div "Tax and Asset Protection Las Vegas 12.2024" at bounding box center [668, 606] width 306 height 53
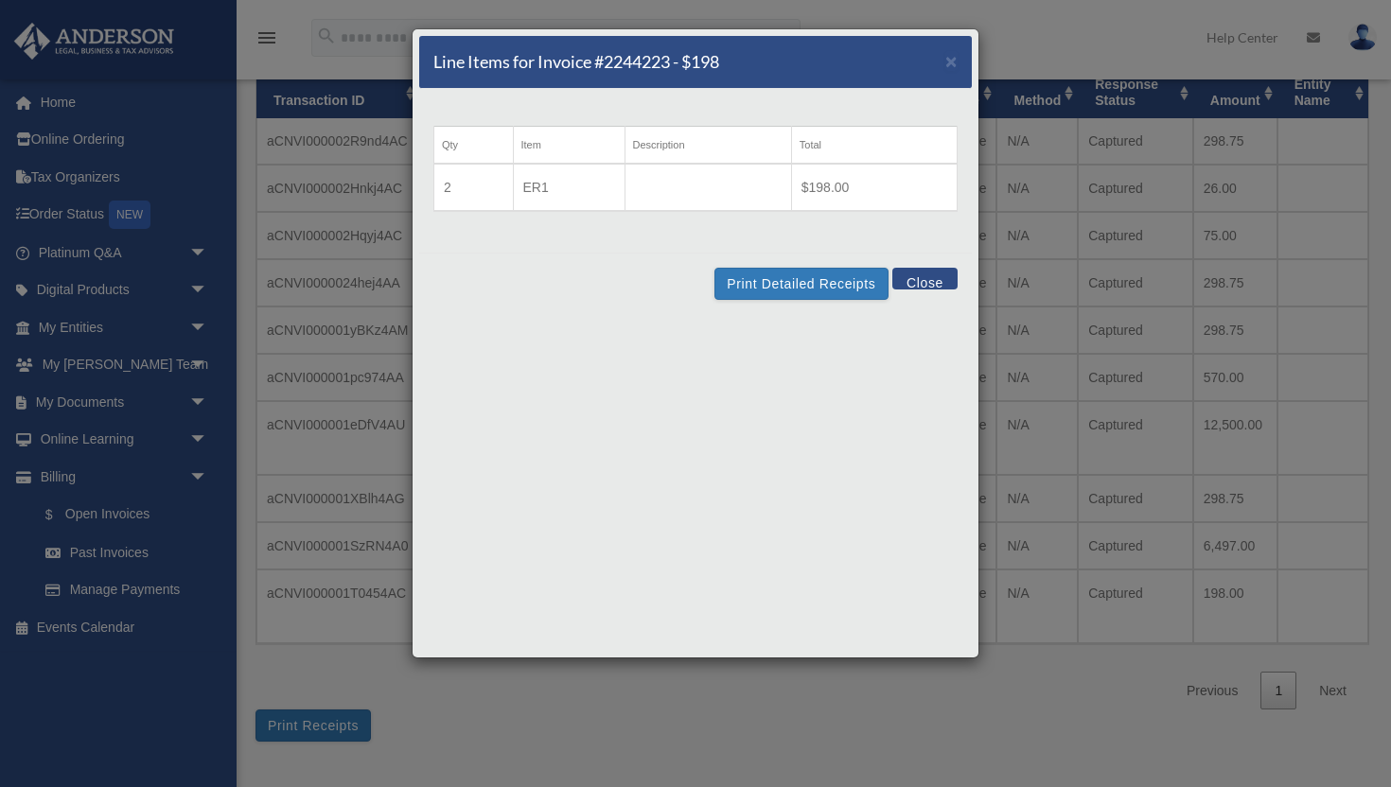
click at [950, 287] on button "Close" at bounding box center [924, 279] width 65 height 22
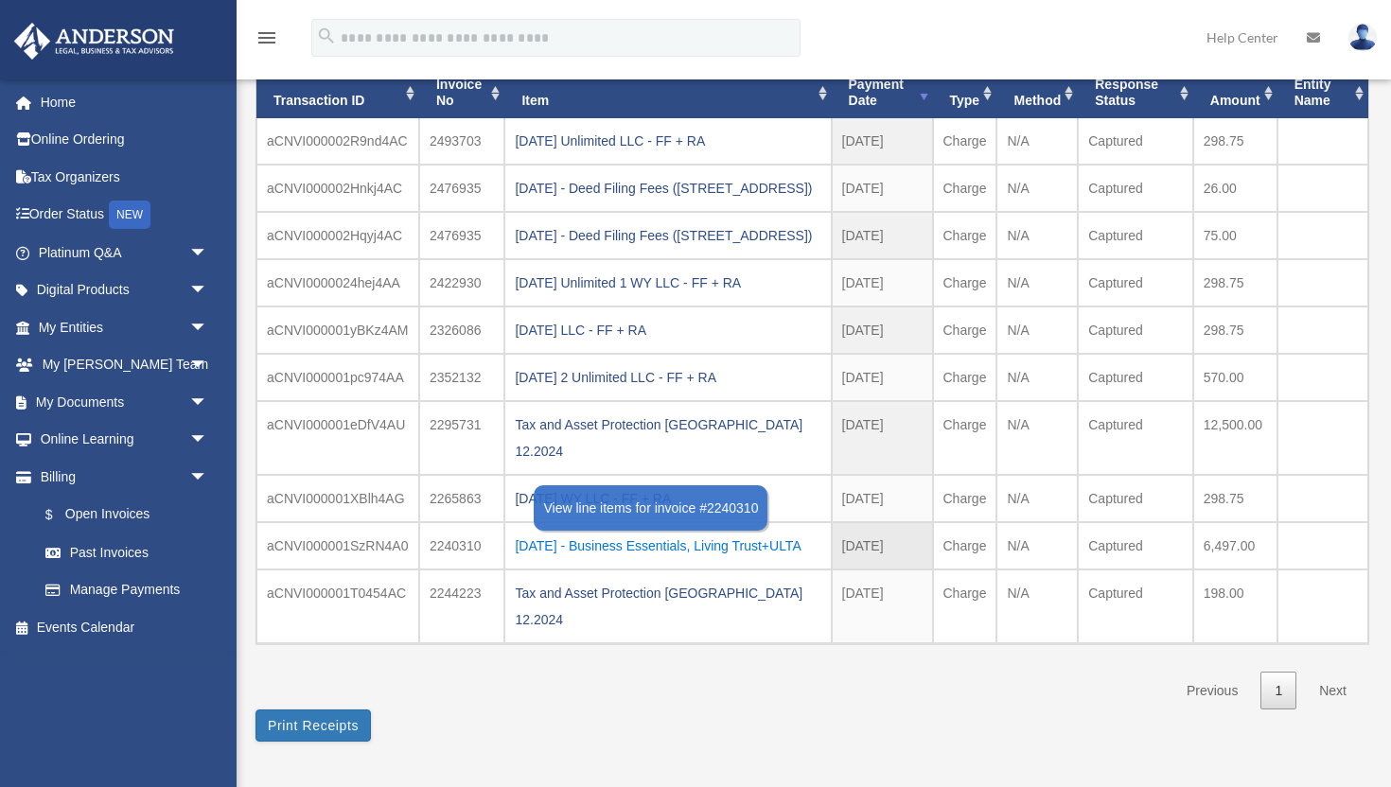
click at [679, 559] on div "2024.10.28 - Business Essentials, Living Trust+ULTA" at bounding box center [668, 546] width 306 height 26
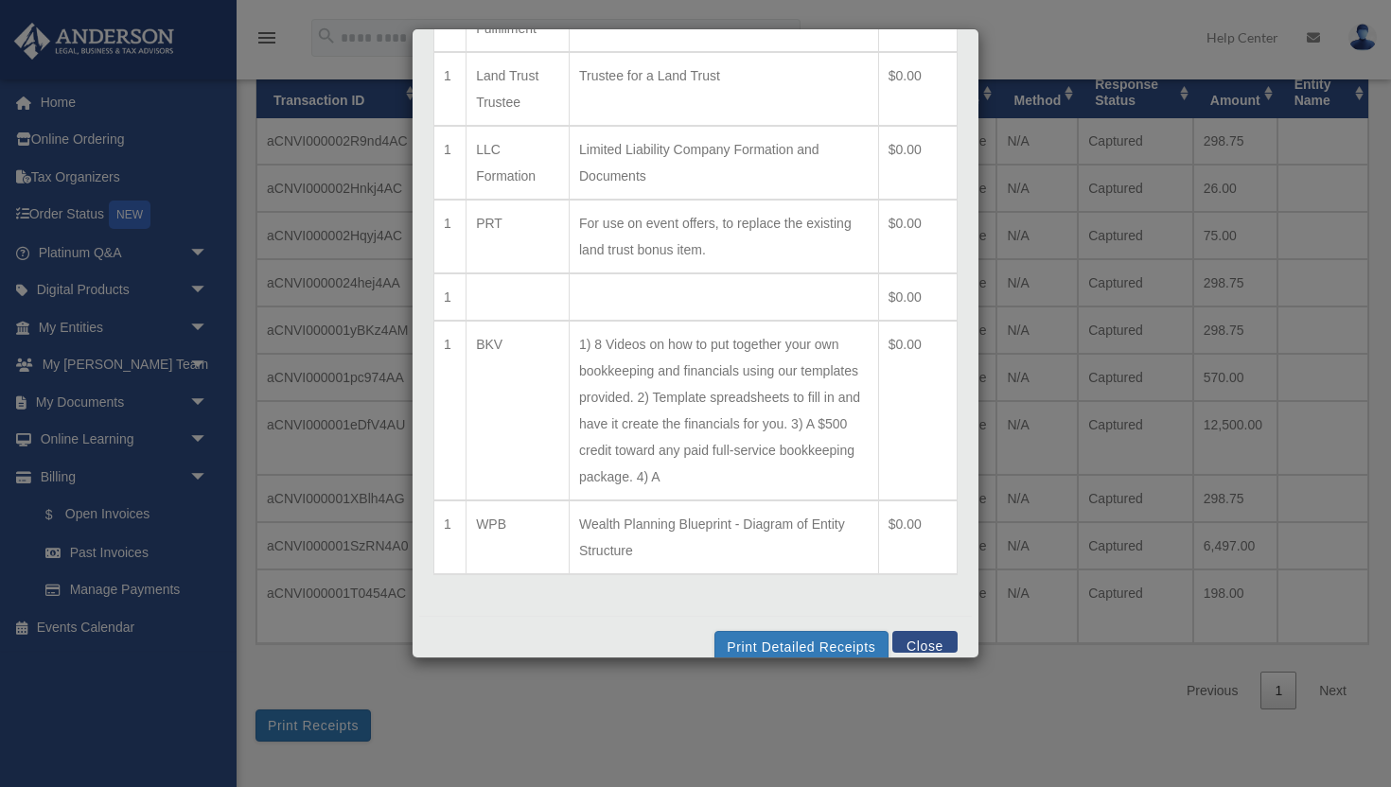
scroll to position [917, 0]
click at [923, 634] on button "Close" at bounding box center [924, 645] width 65 height 22
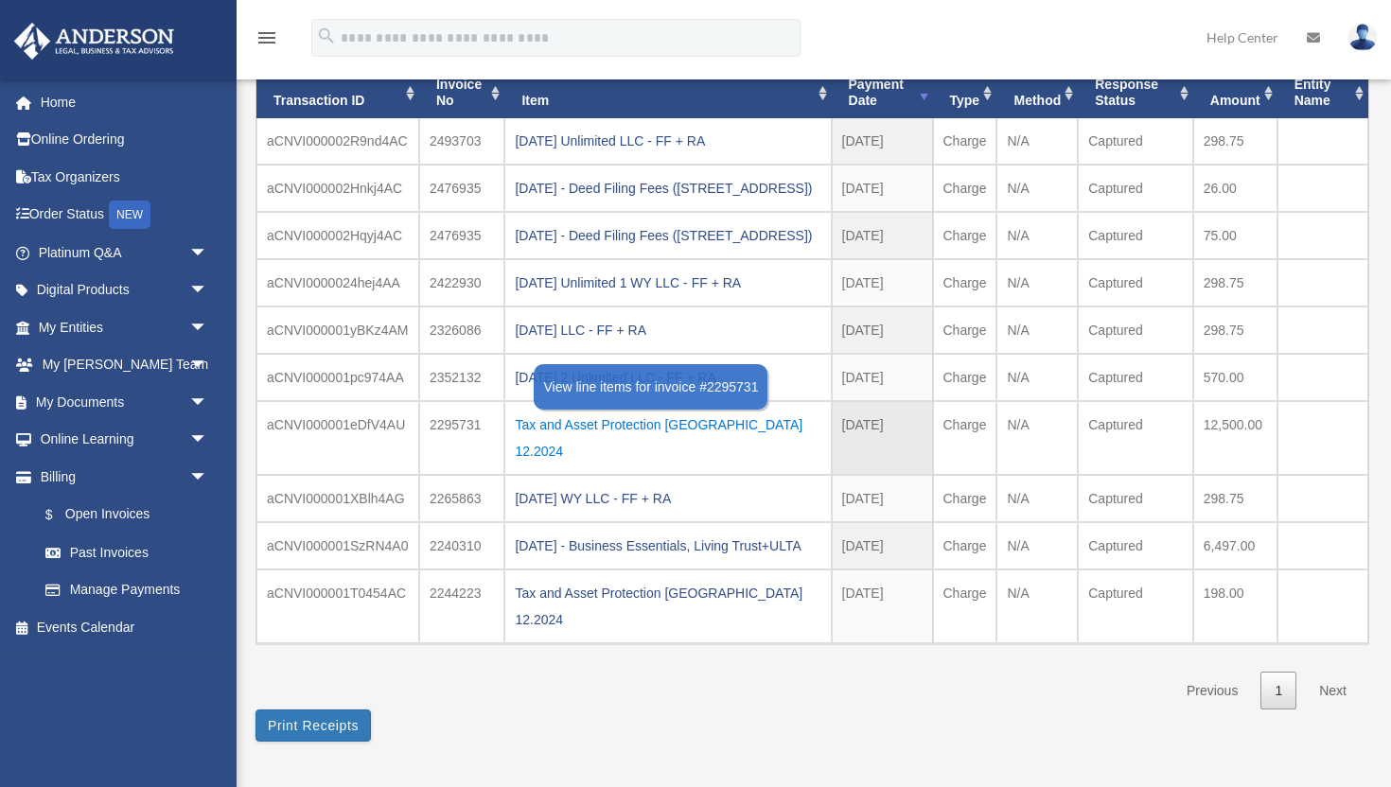
click at [688, 465] on div "Tax and Asset Protection Las Vegas 12.2024" at bounding box center [668, 438] width 306 height 53
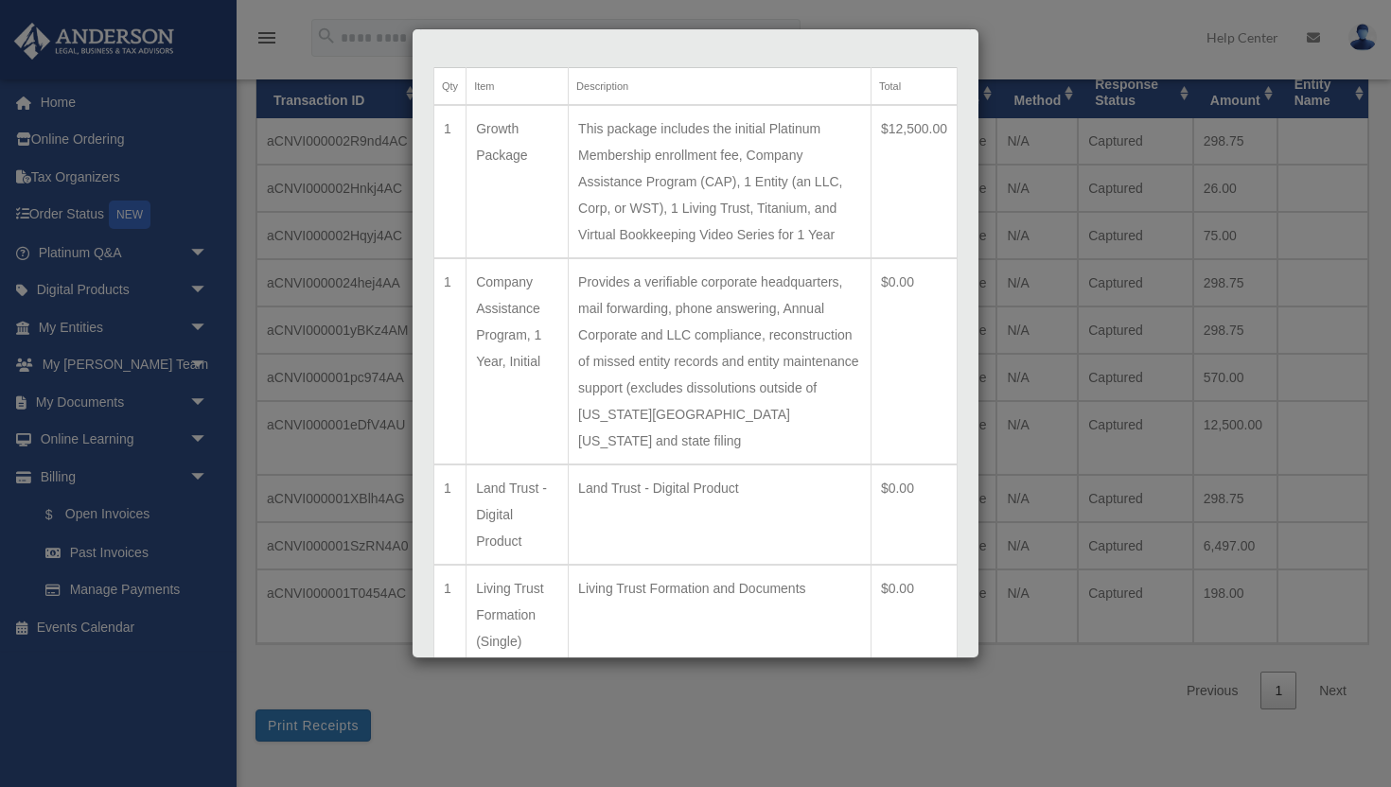
scroll to position [0, 0]
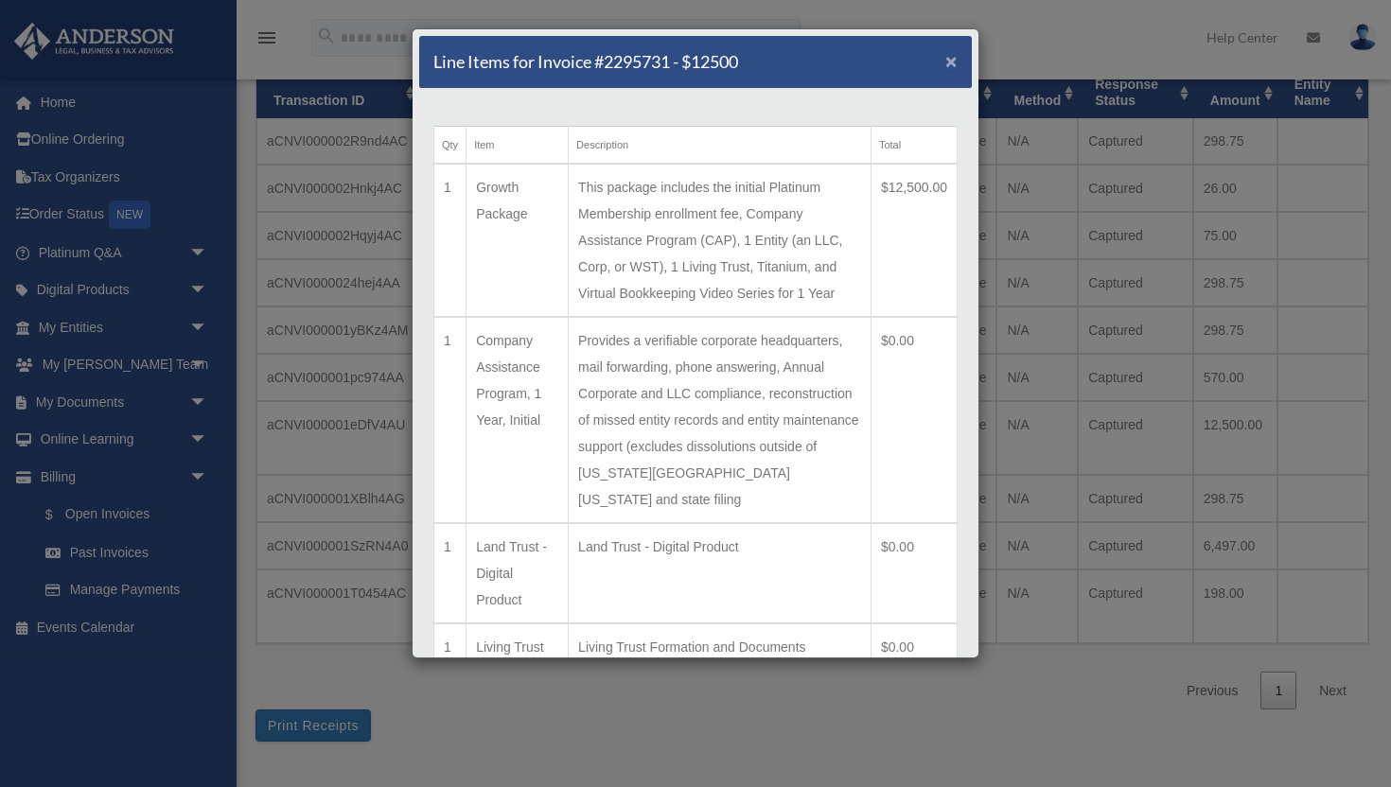
click at [949, 63] on span "×" at bounding box center [951, 61] width 12 height 22
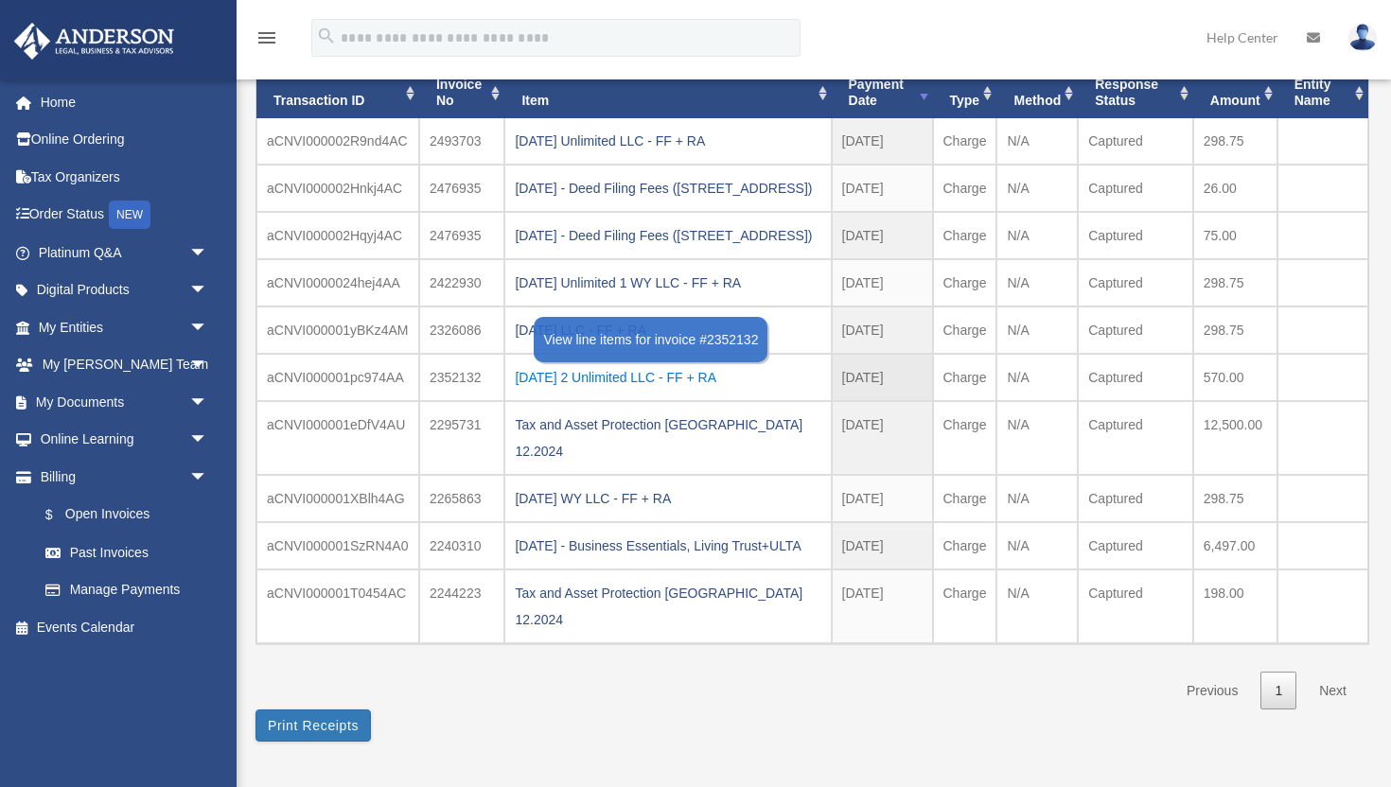
click at [688, 391] on div "2025.01.15 2 Unlimited LLC - FF + RA" at bounding box center [668, 377] width 306 height 26
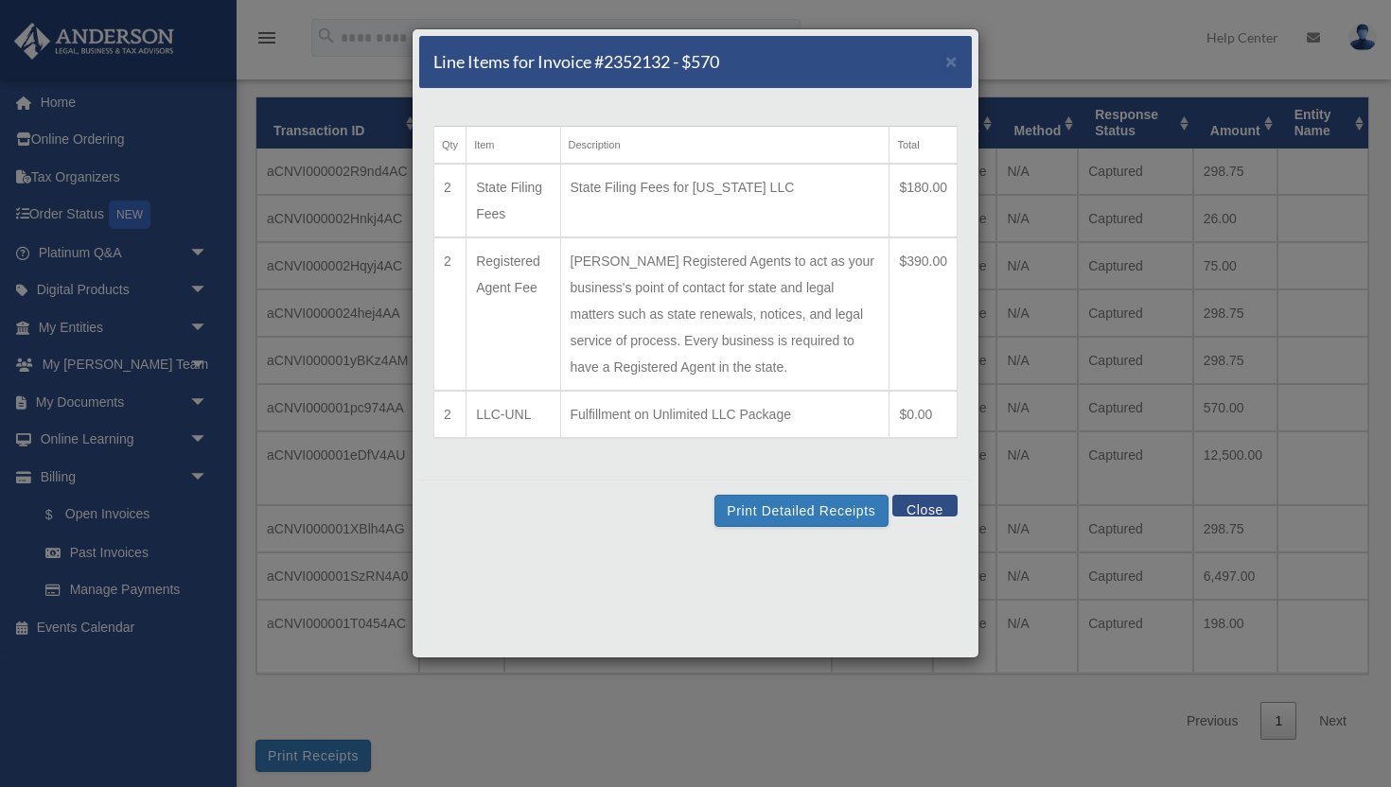
scroll to position [138, 0]
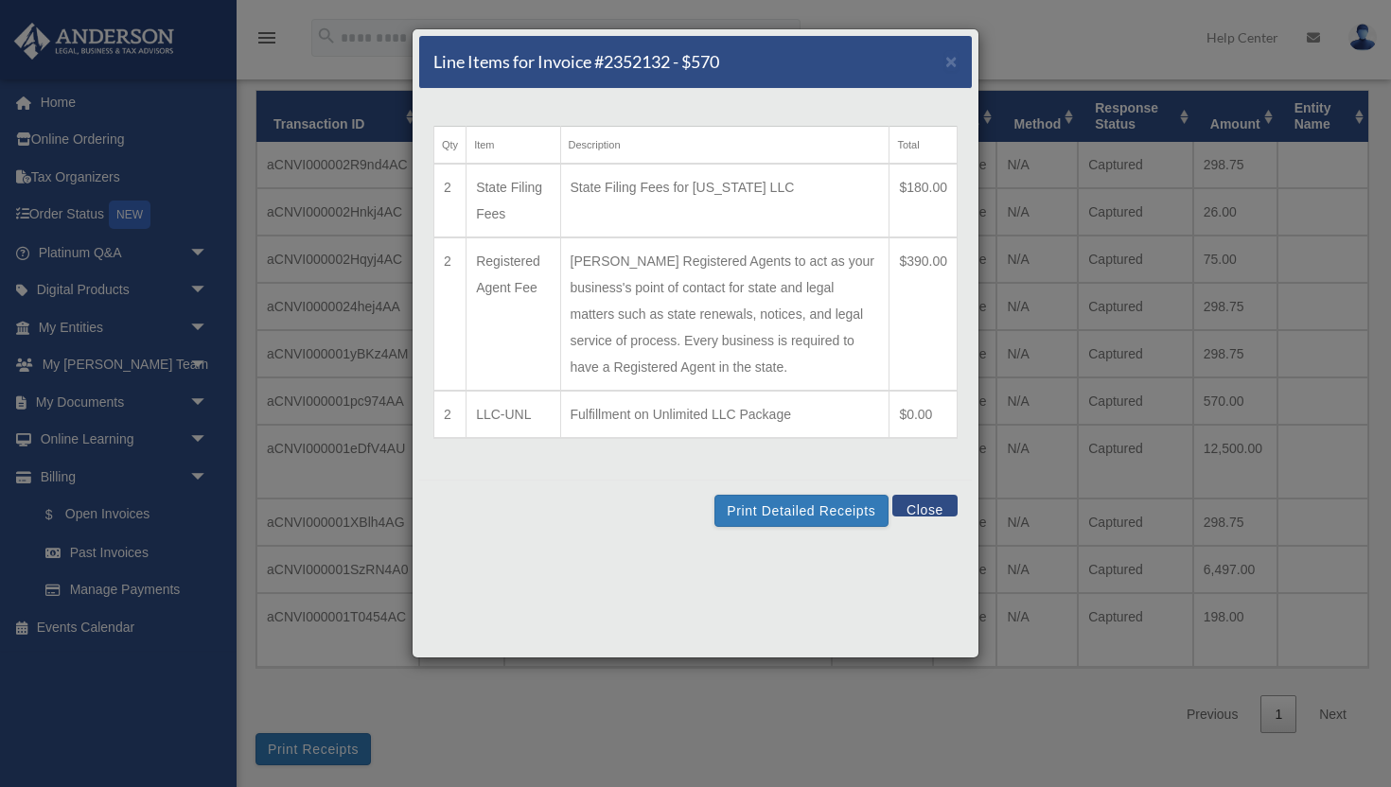
click at [919, 504] on button "Close" at bounding box center [924, 506] width 65 height 22
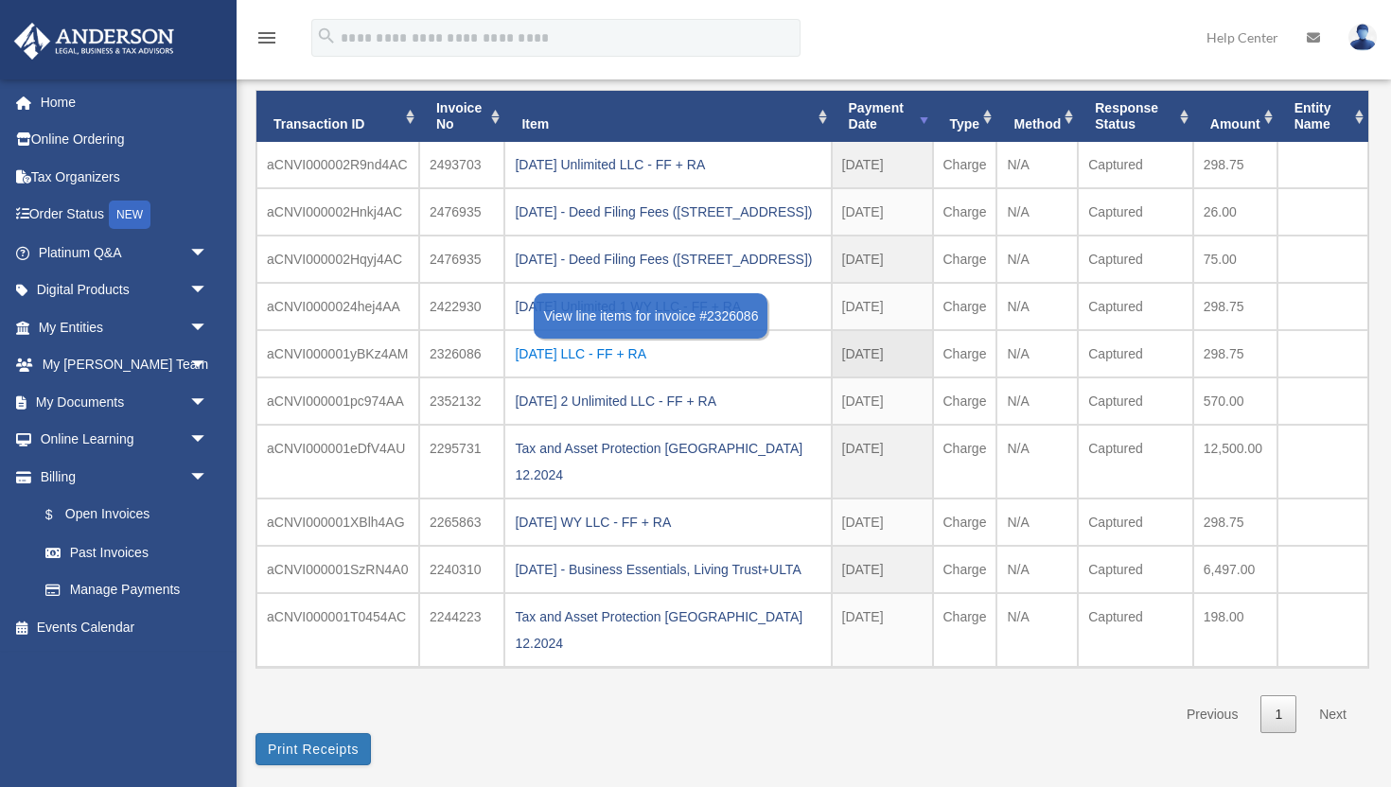
click at [646, 367] on div "2024.12.27 LLC - FF + RA" at bounding box center [668, 354] width 306 height 26
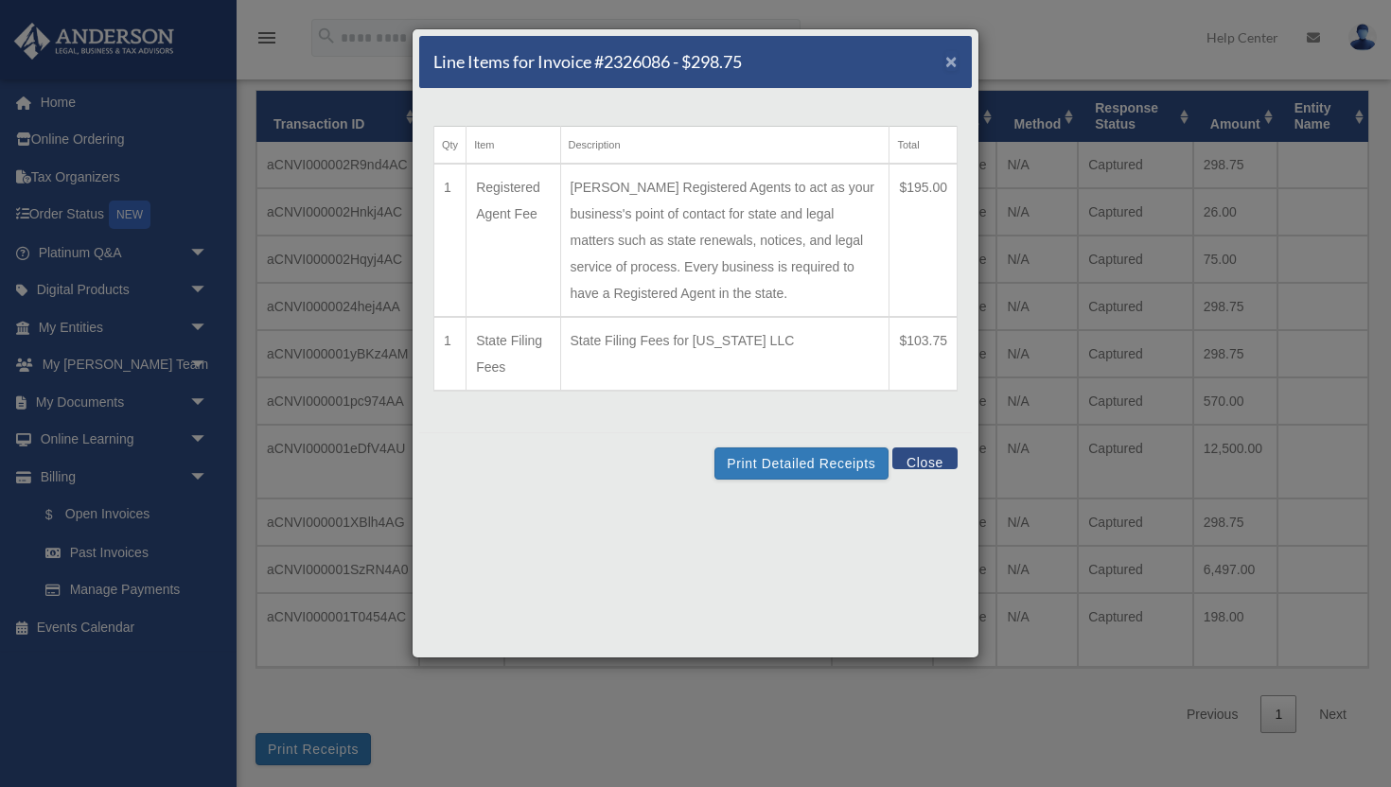
click at [949, 62] on span "×" at bounding box center [951, 61] width 12 height 22
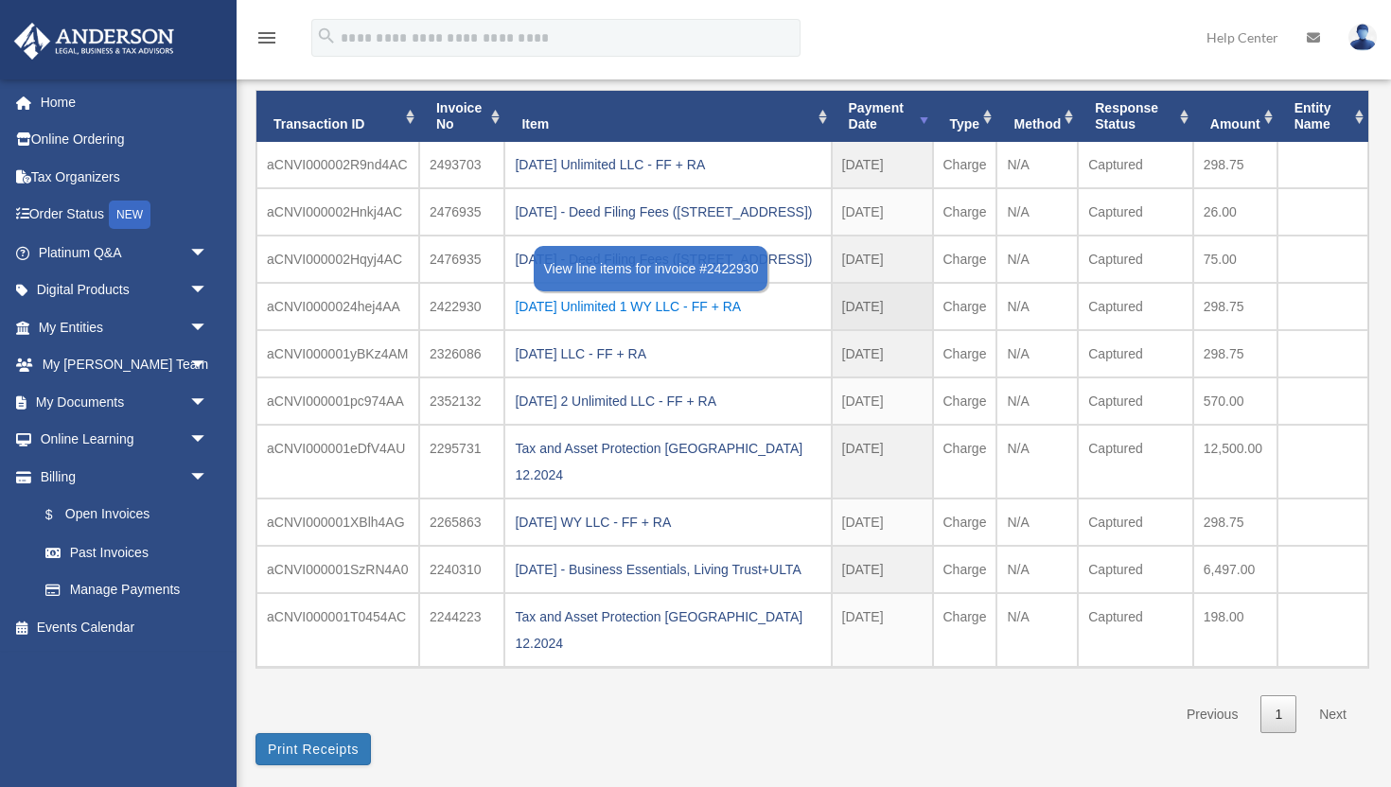
click at [706, 320] on div "2025.03.04 Unlimited 1 WY LLC - FF + RA" at bounding box center [668, 306] width 306 height 26
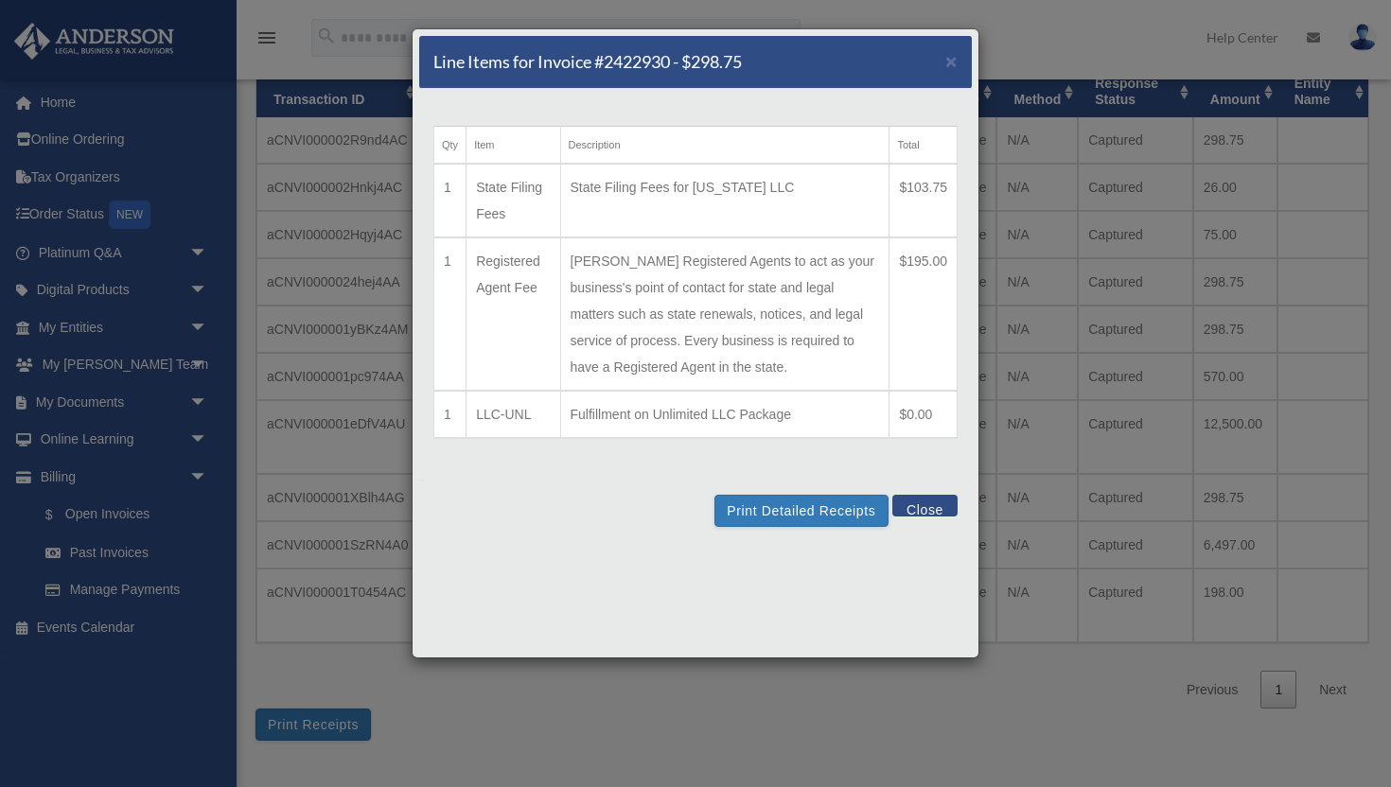
scroll to position [152, 0]
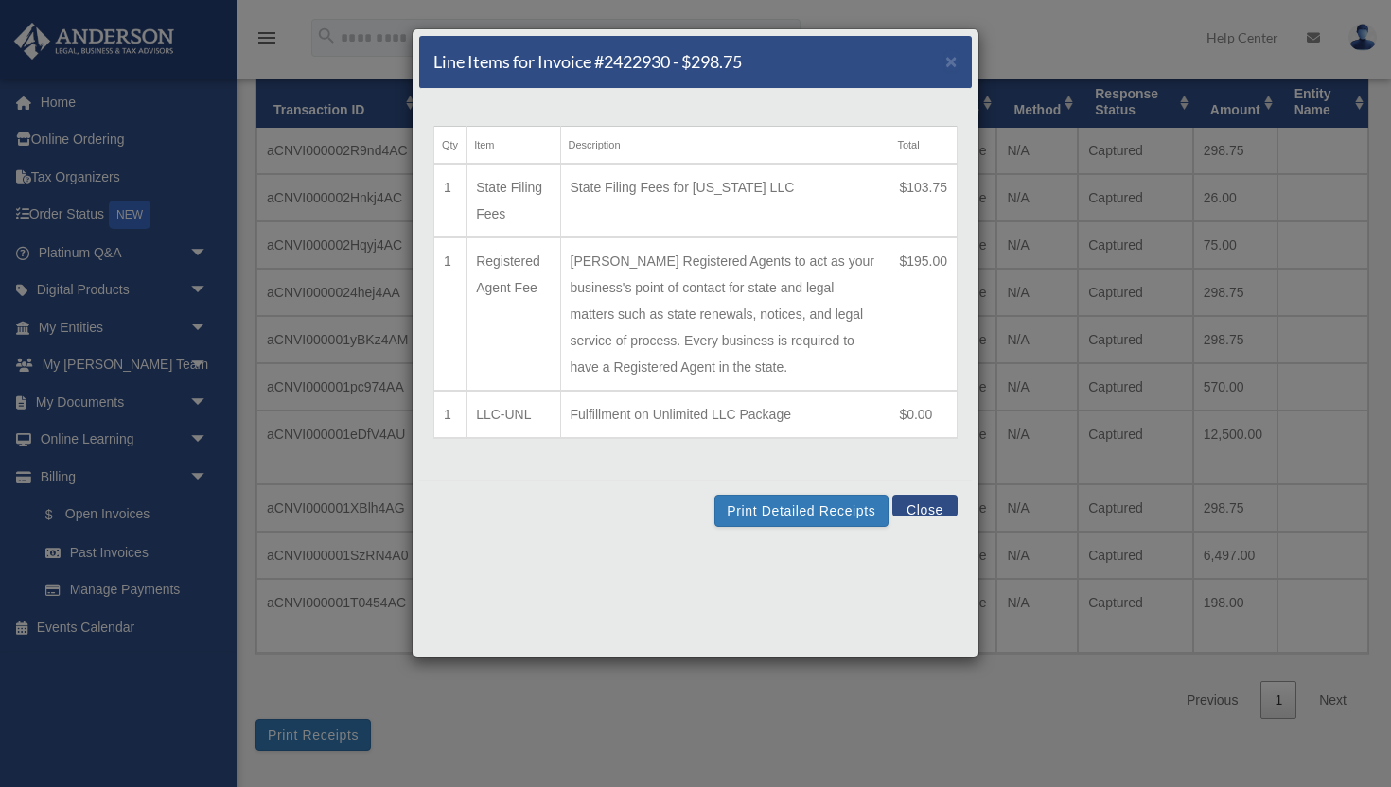
click at [941, 501] on button "Close" at bounding box center [924, 506] width 65 height 22
